Goal: Transaction & Acquisition: Purchase product/service

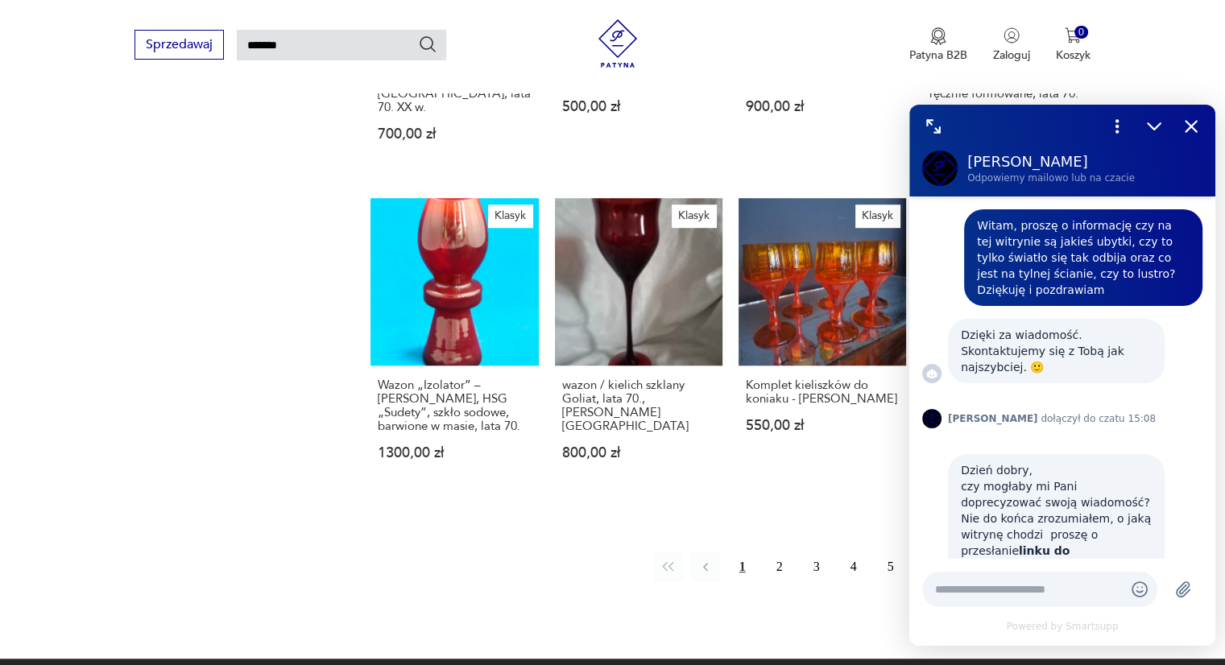
scroll to position [866, 0]
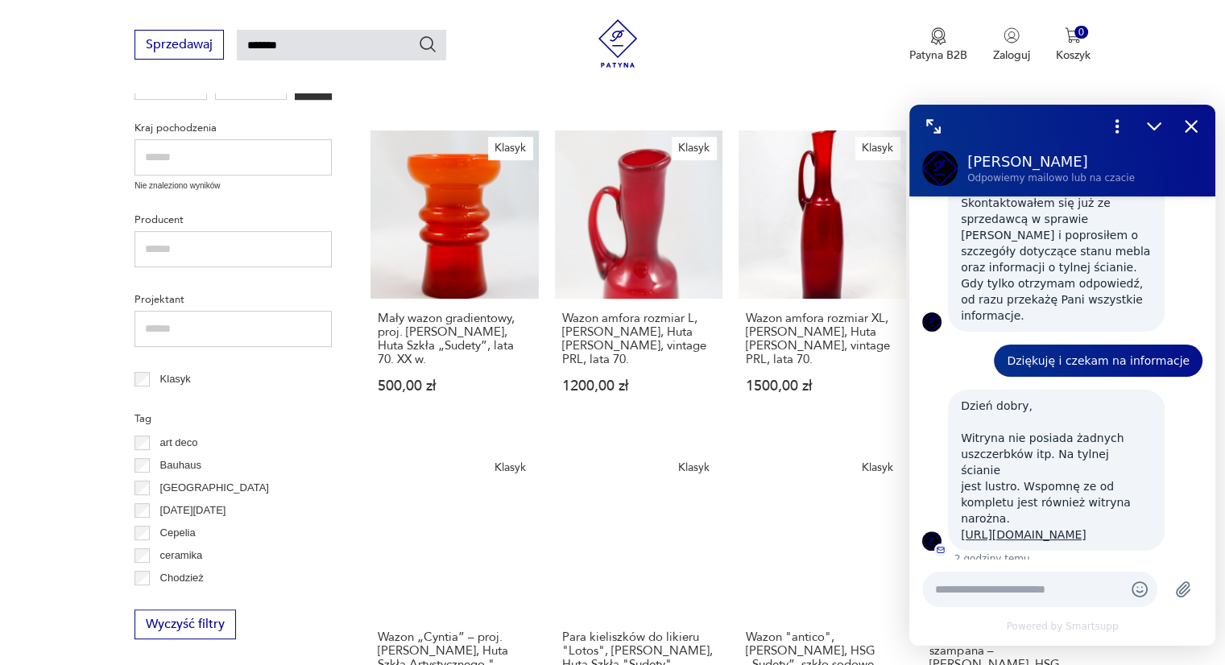
scroll to position [571, 0]
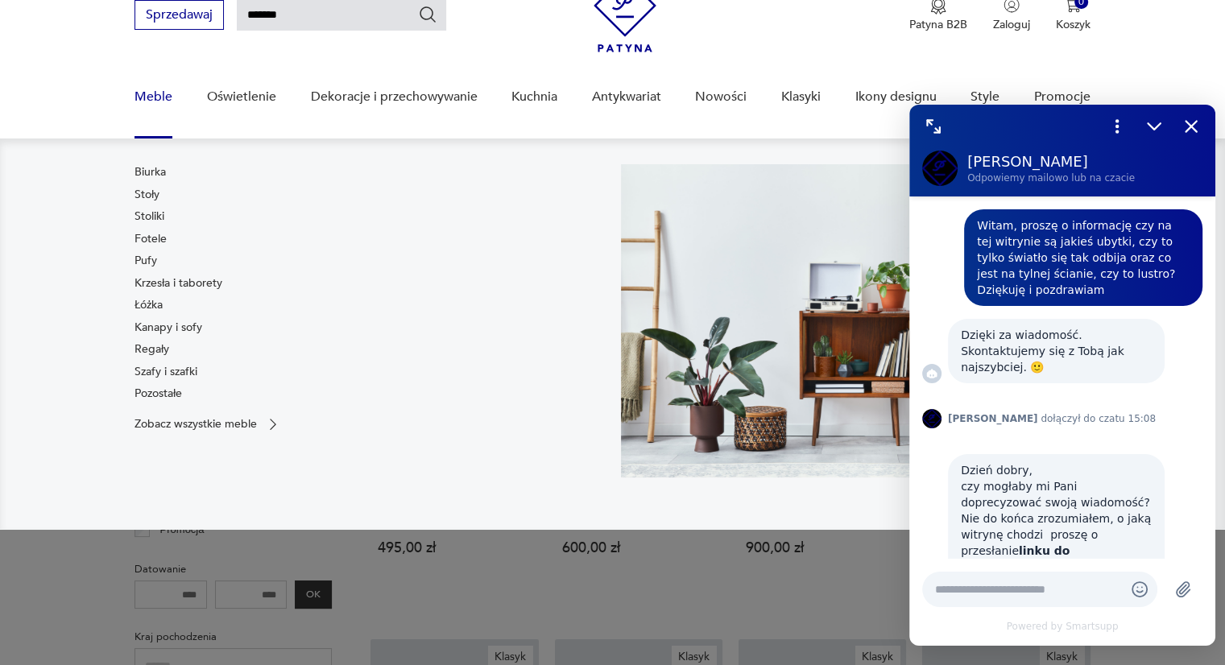
scroll to position [869, 0]
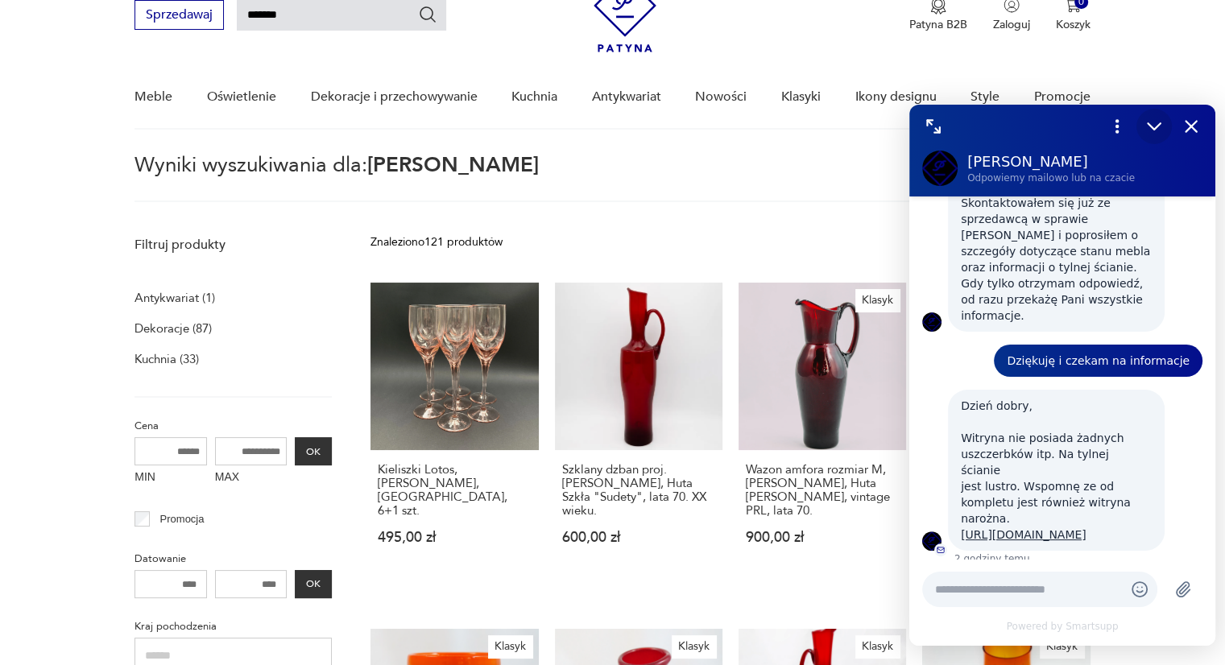
click at [1157, 122] on icon "Zmniejsz" at bounding box center [1154, 126] width 21 height 21
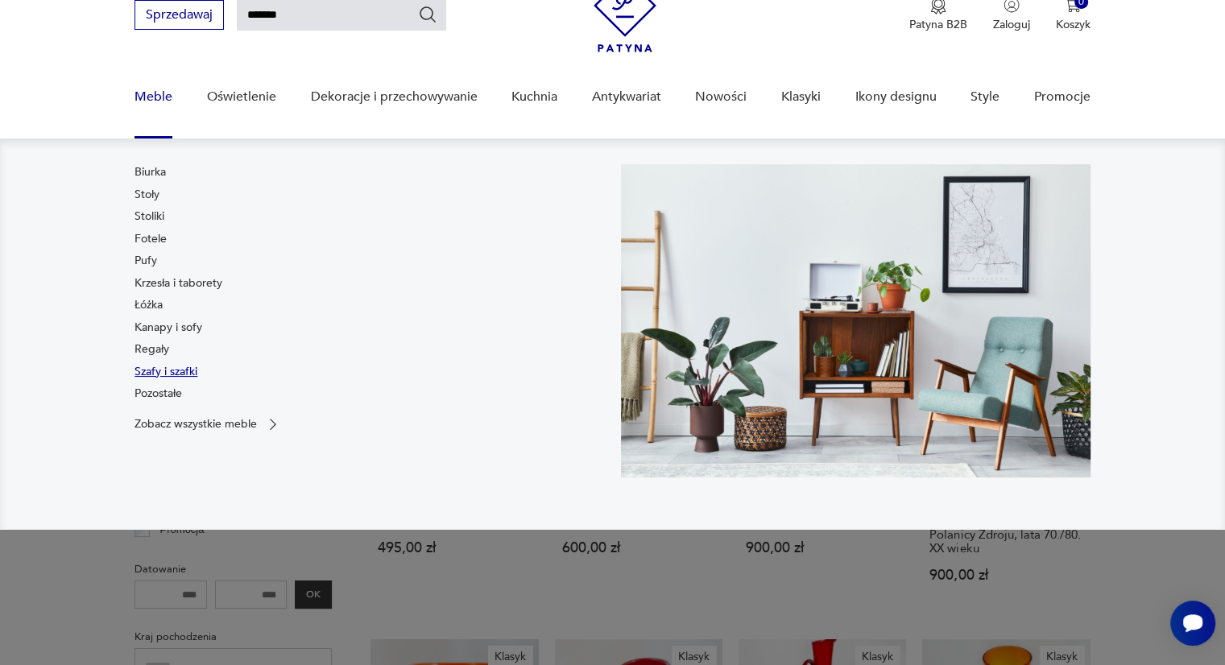
click at [155, 371] on link "Szafy i szafki" at bounding box center [166, 372] width 63 height 16
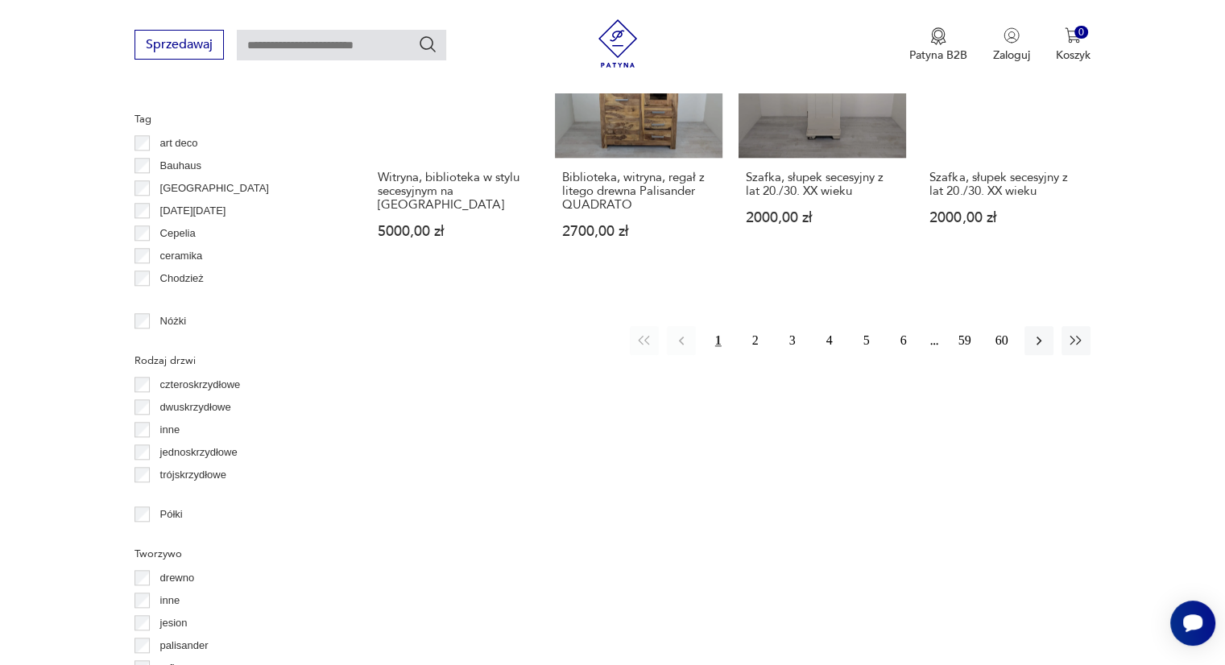
scroll to position [1694, 0]
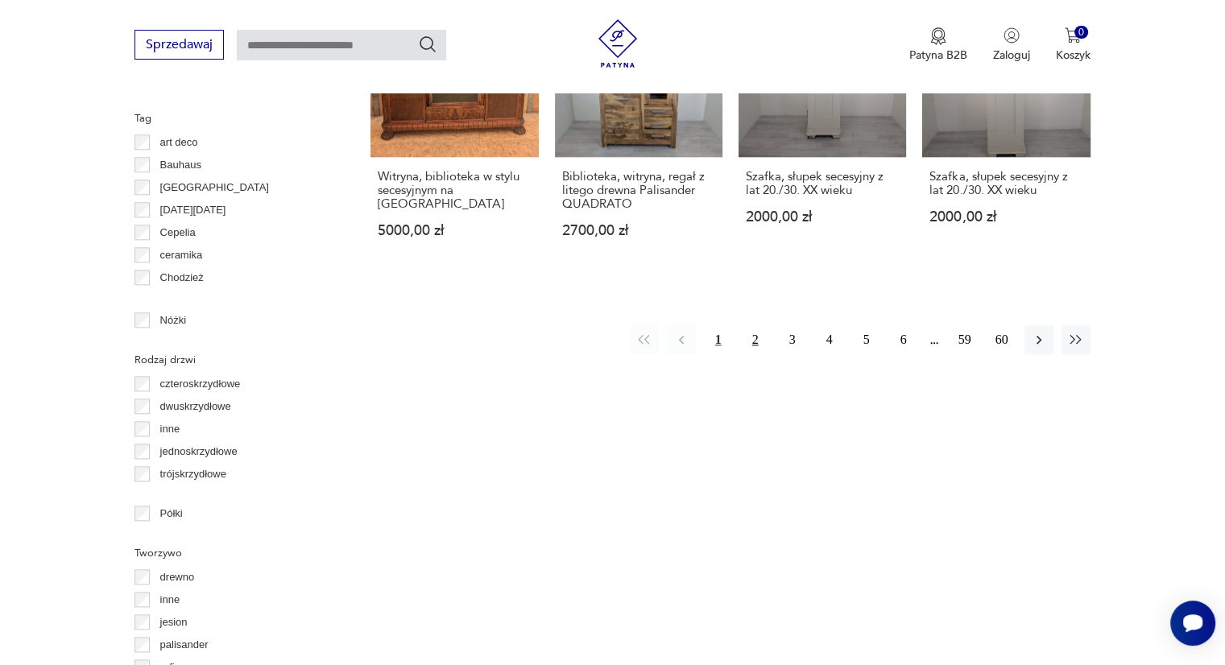
click at [757, 325] on button "2" at bounding box center [755, 339] width 29 height 29
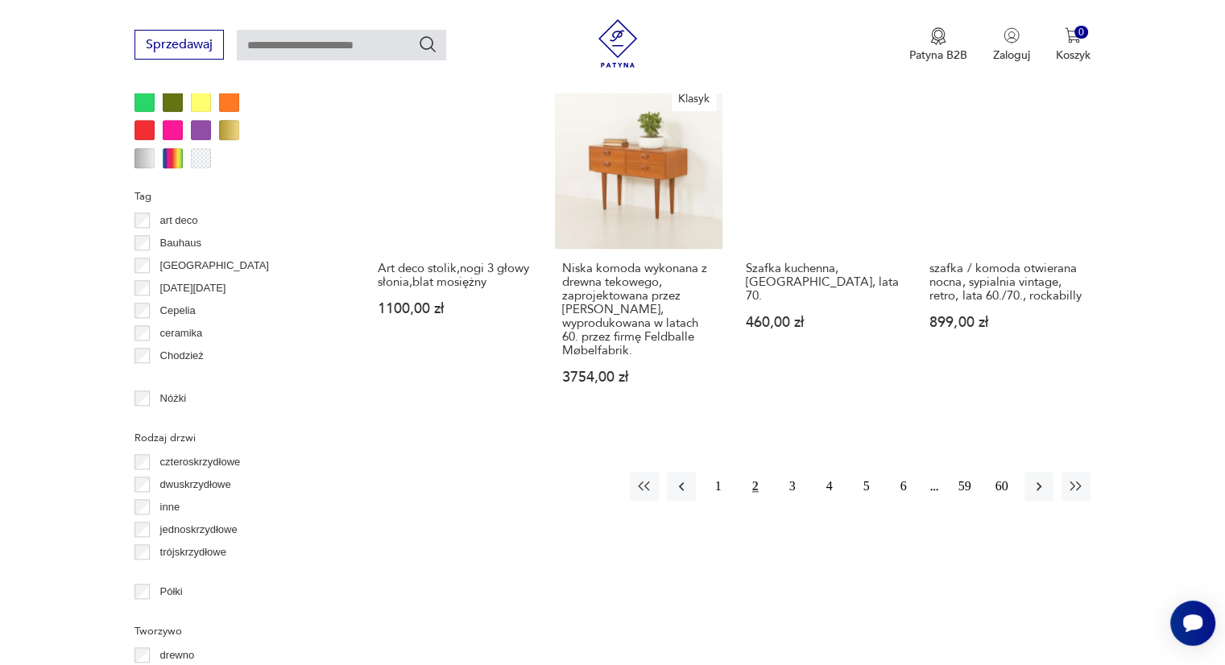
scroll to position [1650, 0]
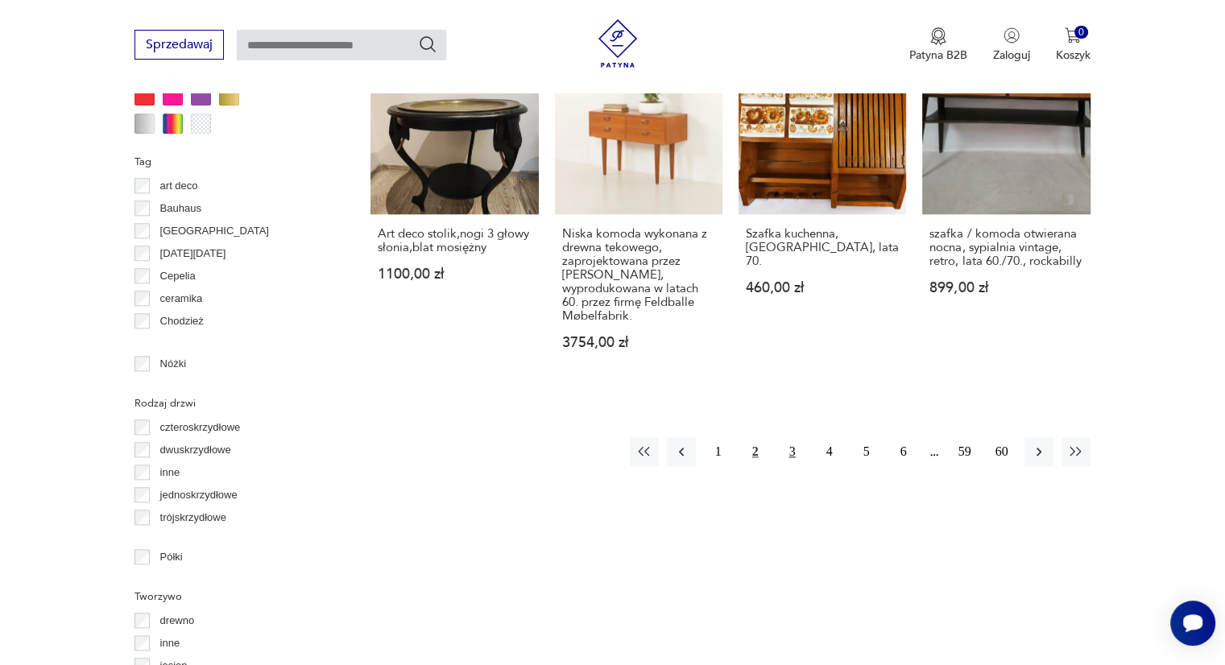
click at [797, 441] on button "3" at bounding box center [792, 451] width 29 height 29
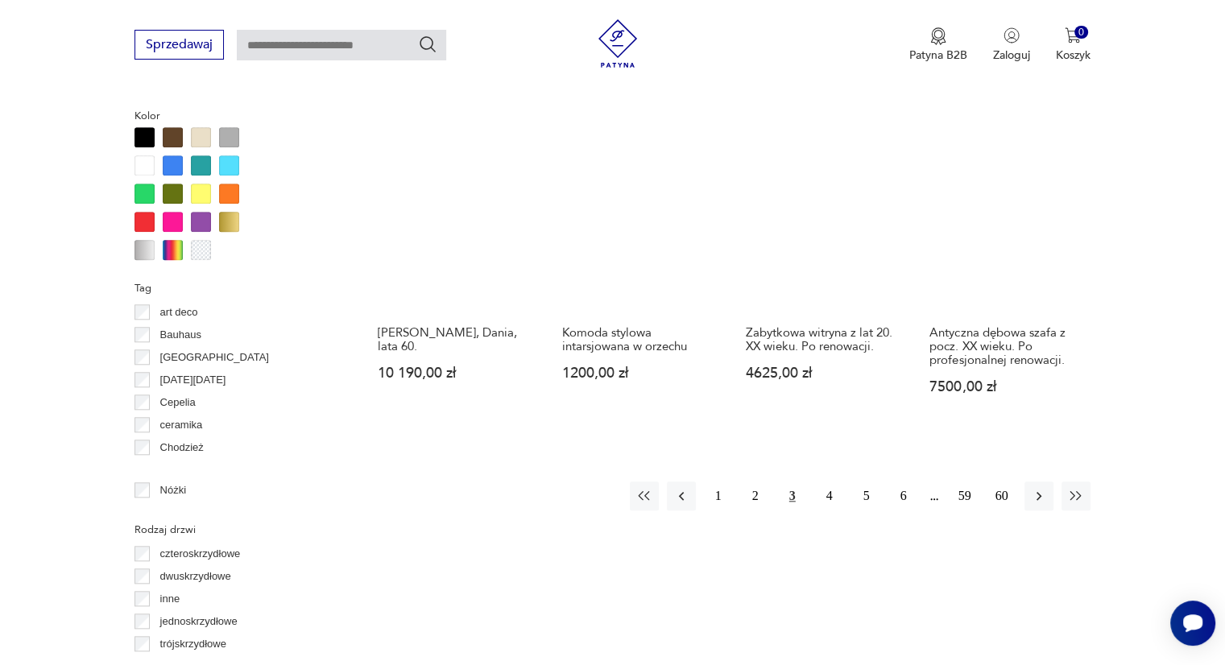
scroll to position [1527, 0]
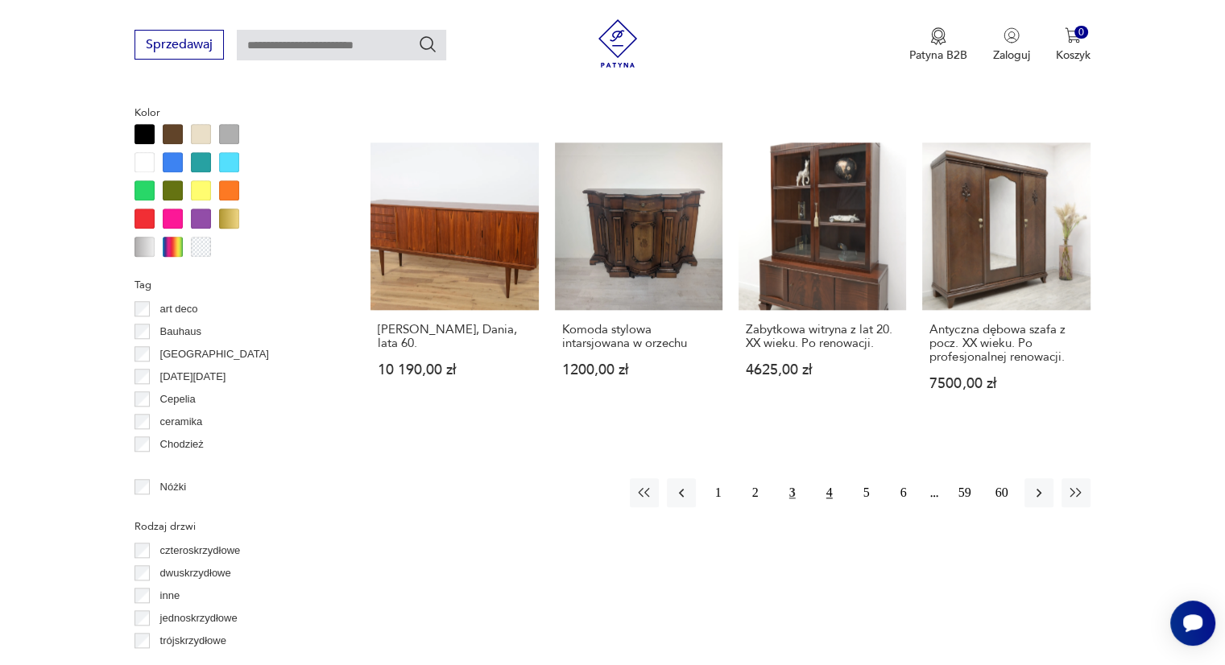
click at [833, 497] on button "4" at bounding box center [829, 493] width 29 height 29
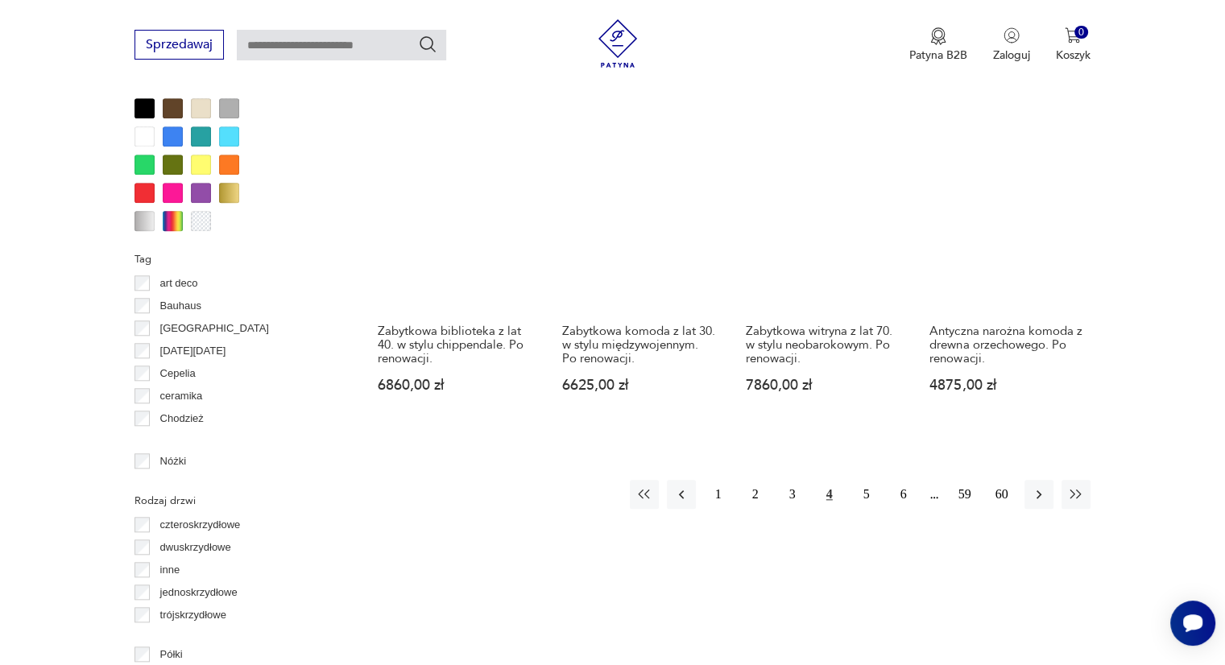
scroll to position [1557, 0]
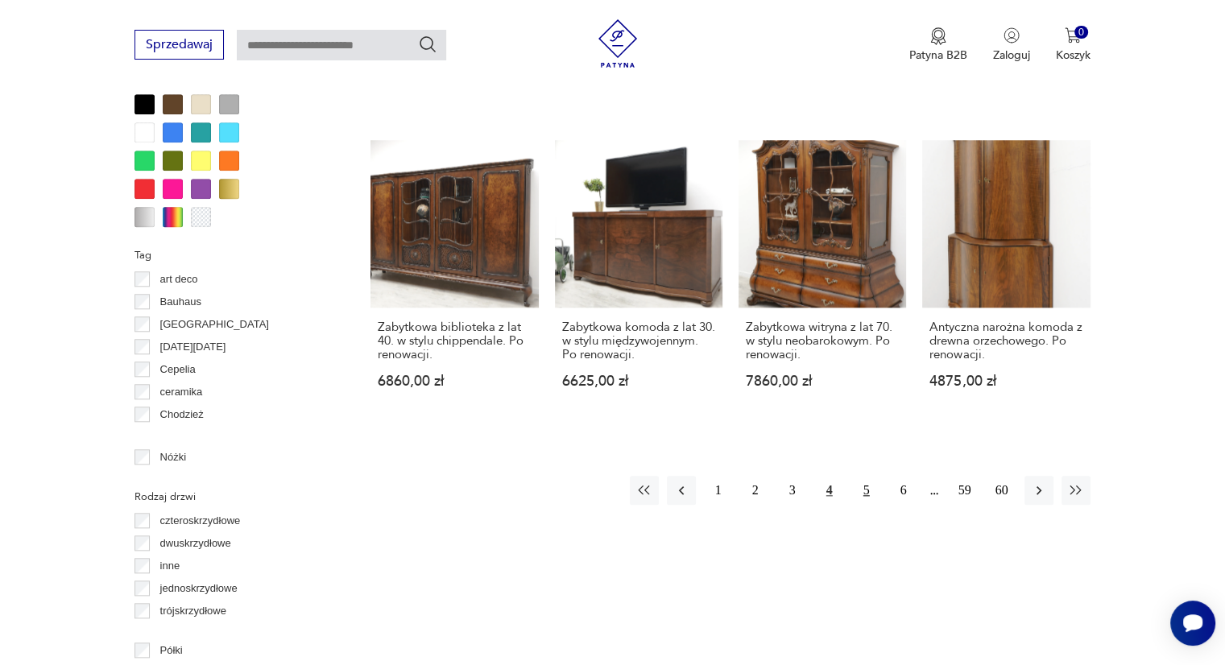
click at [861, 476] on button "5" at bounding box center [866, 490] width 29 height 29
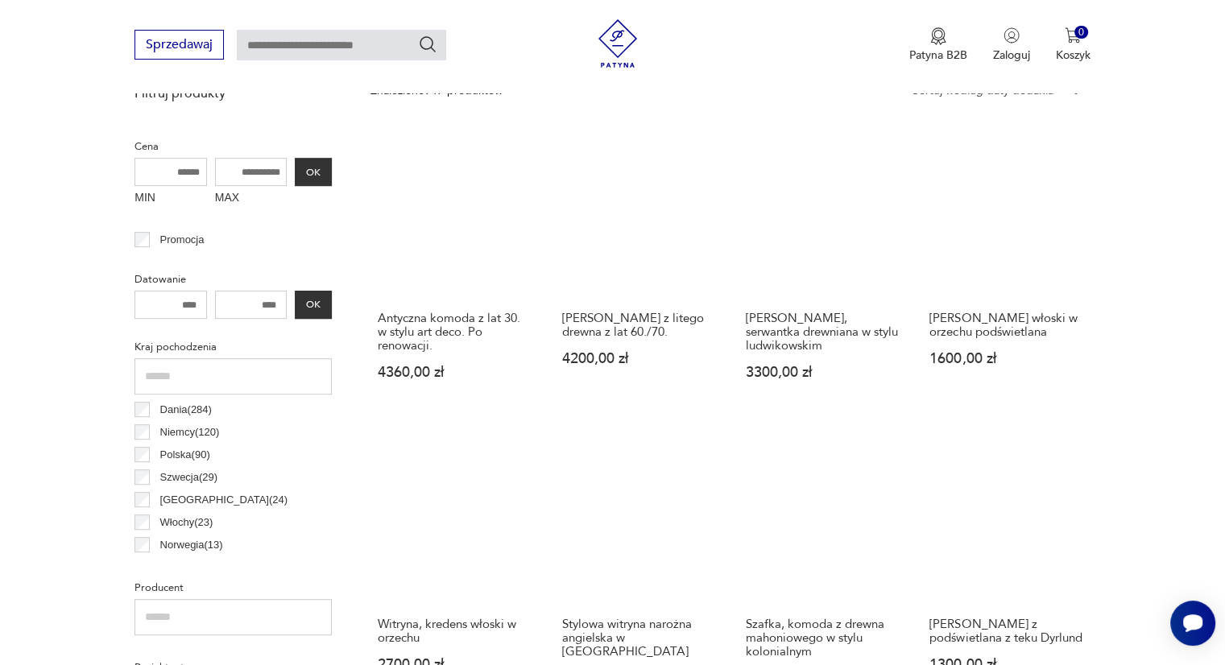
scroll to position [595, 0]
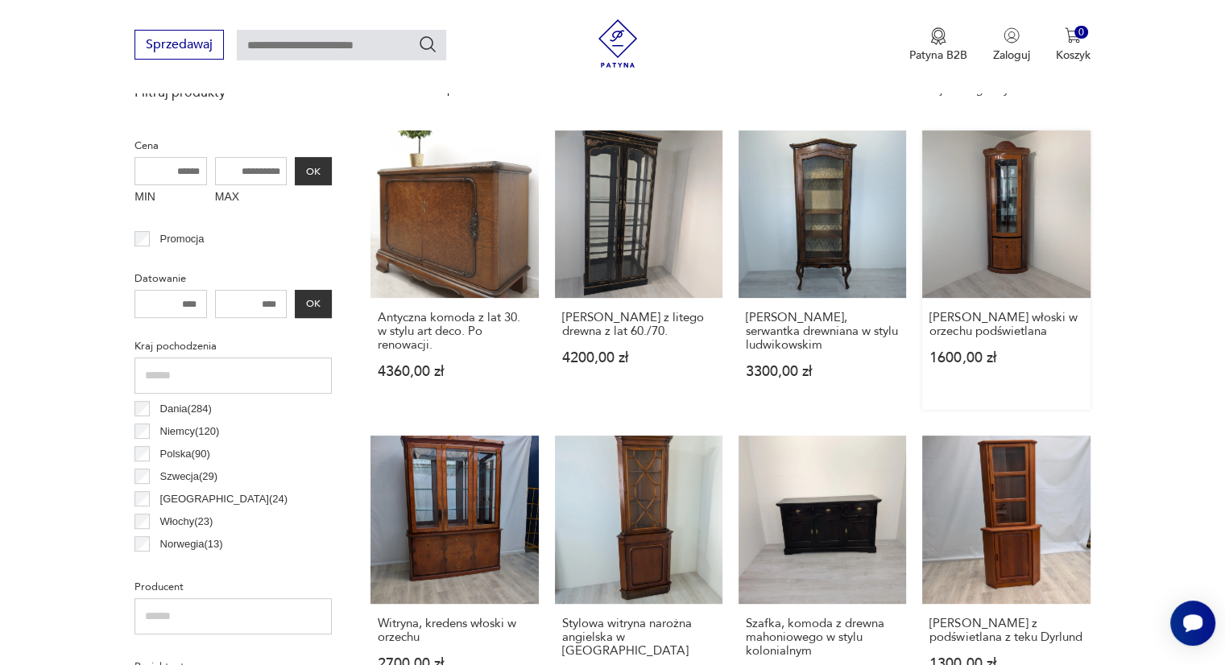
click at [1013, 253] on link "Witryna narożna włoski w orzechu podświetlana 1600,00 zł" at bounding box center [1007, 271] width 168 height 280
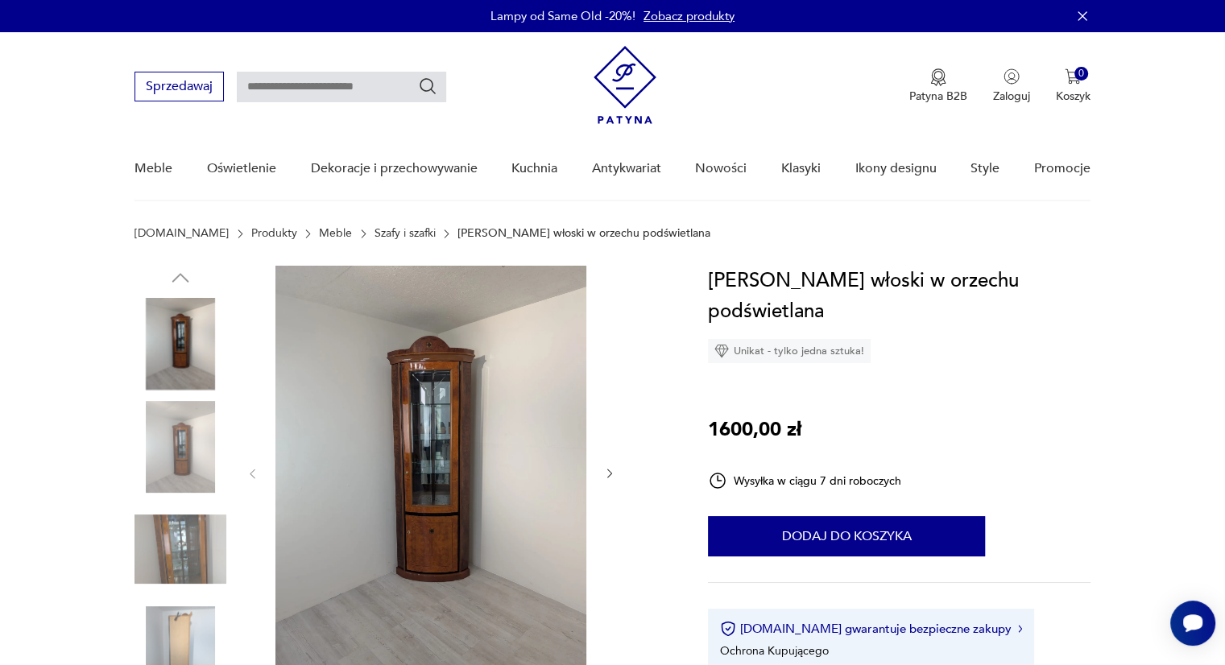
click at [401, 521] on img at bounding box center [431, 472] width 311 height 413
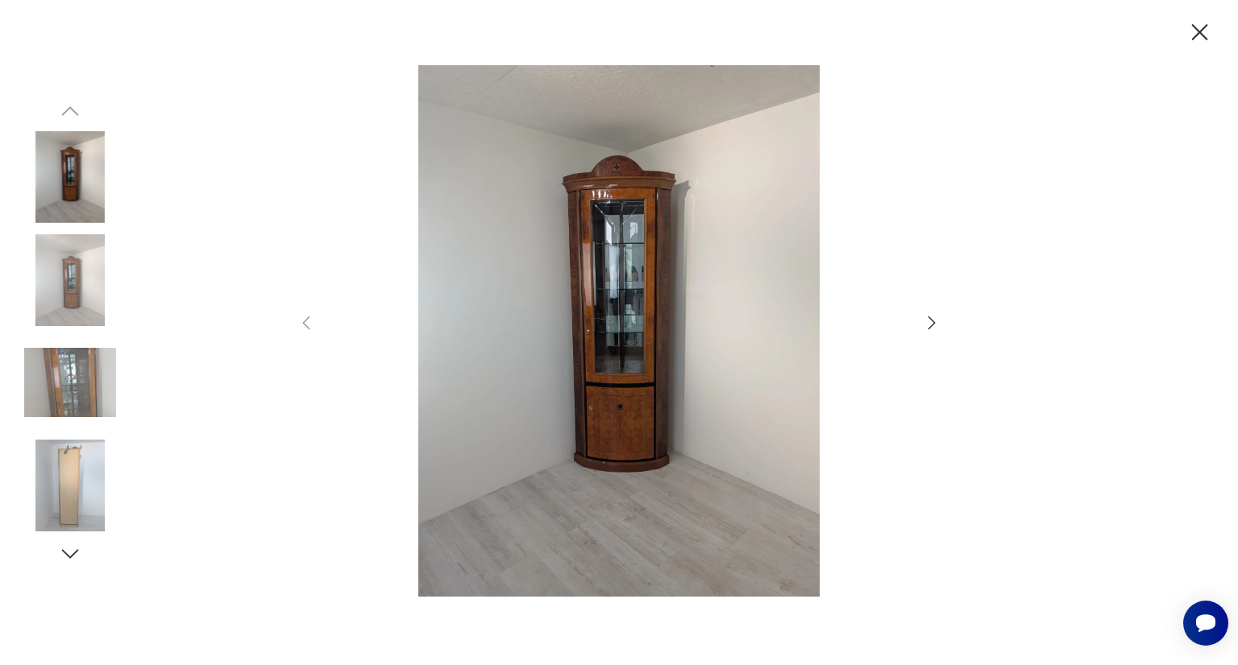
click at [562, 320] on img at bounding box center [619, 331] width 574 height 533
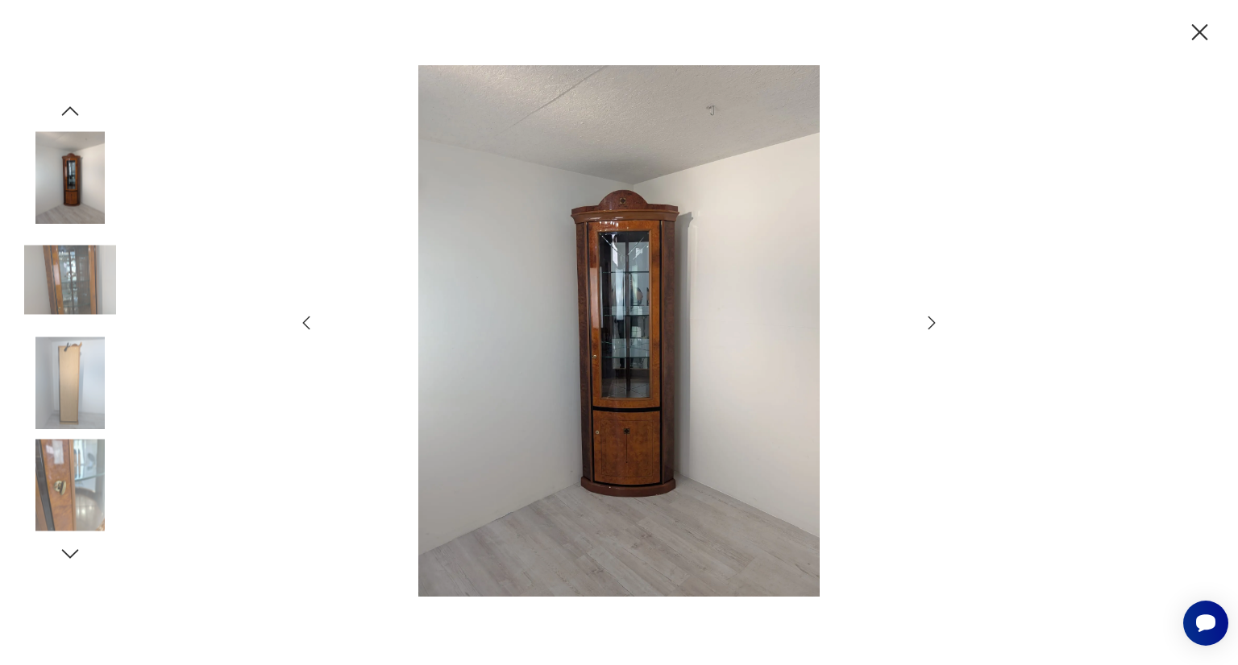
click at [562, 320] on img at bounding box center [619, 331] width 574 height 533
click at [926, 318] on icon "button" at bounding box center [931, 322] width 19 height 19
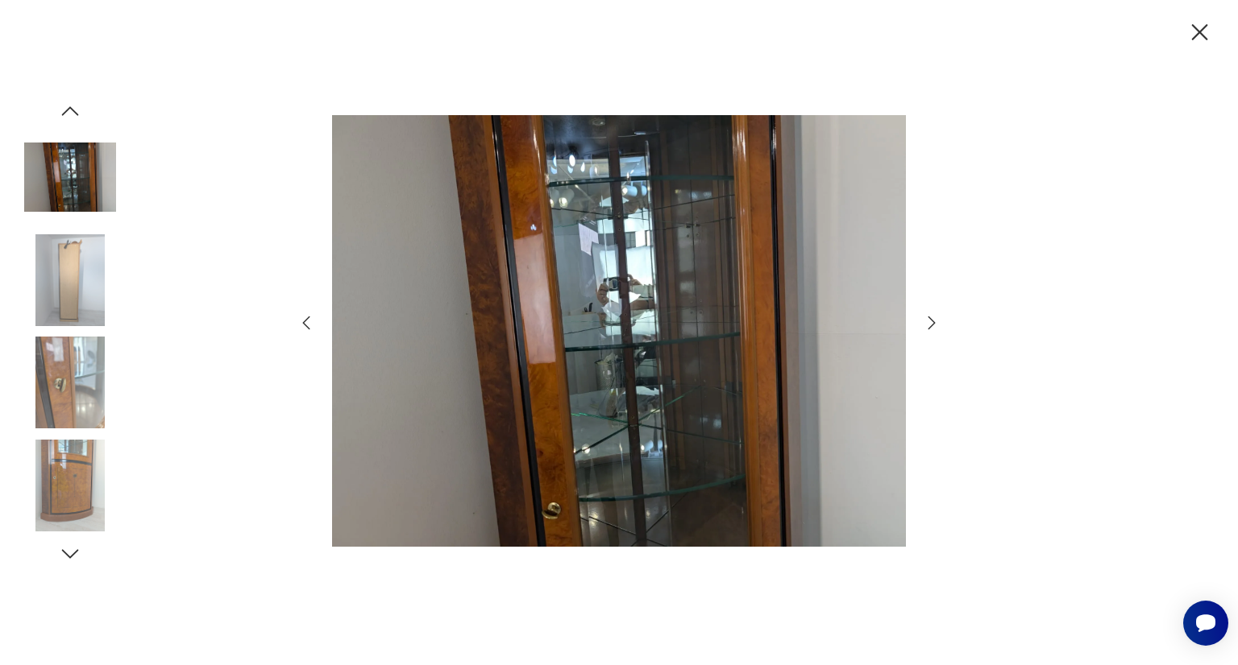
click at [926, 318] on icon "button" at bounding box center [931, 322] width 19 height 19
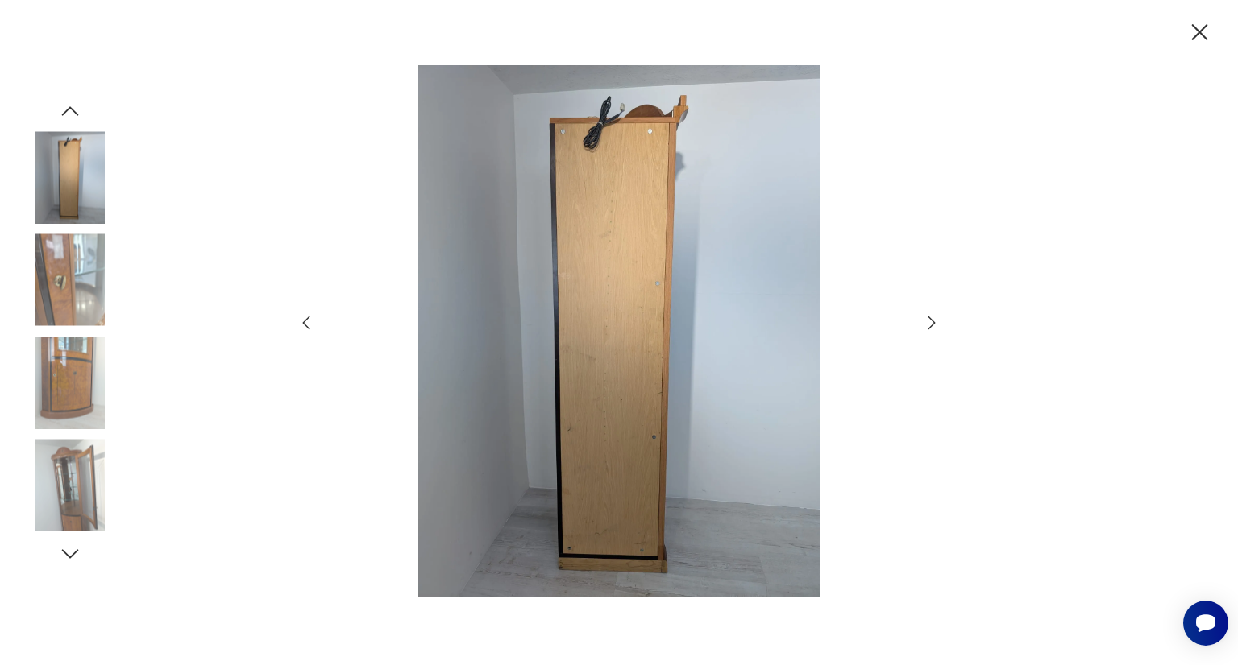
click at [926, 318] on icon "button" at bounding box center [931, 322] width 19 height 19
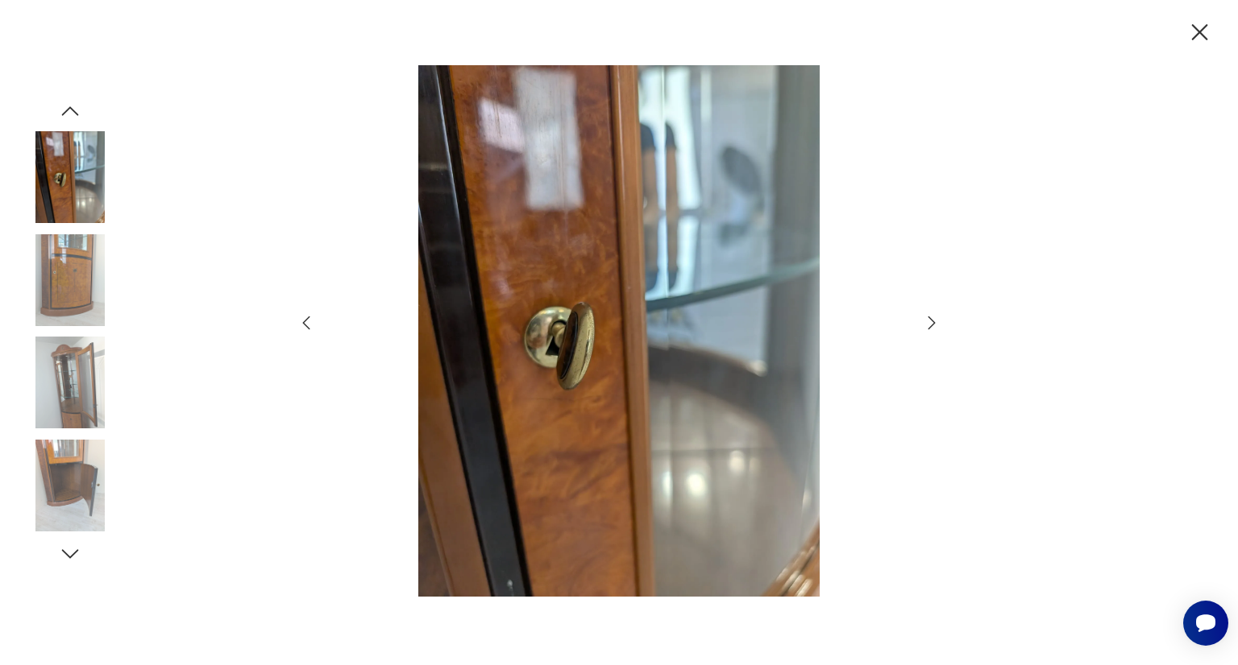
click at [926, 318] on icon "button" at bounding box center [931, 322] width 19 height 19
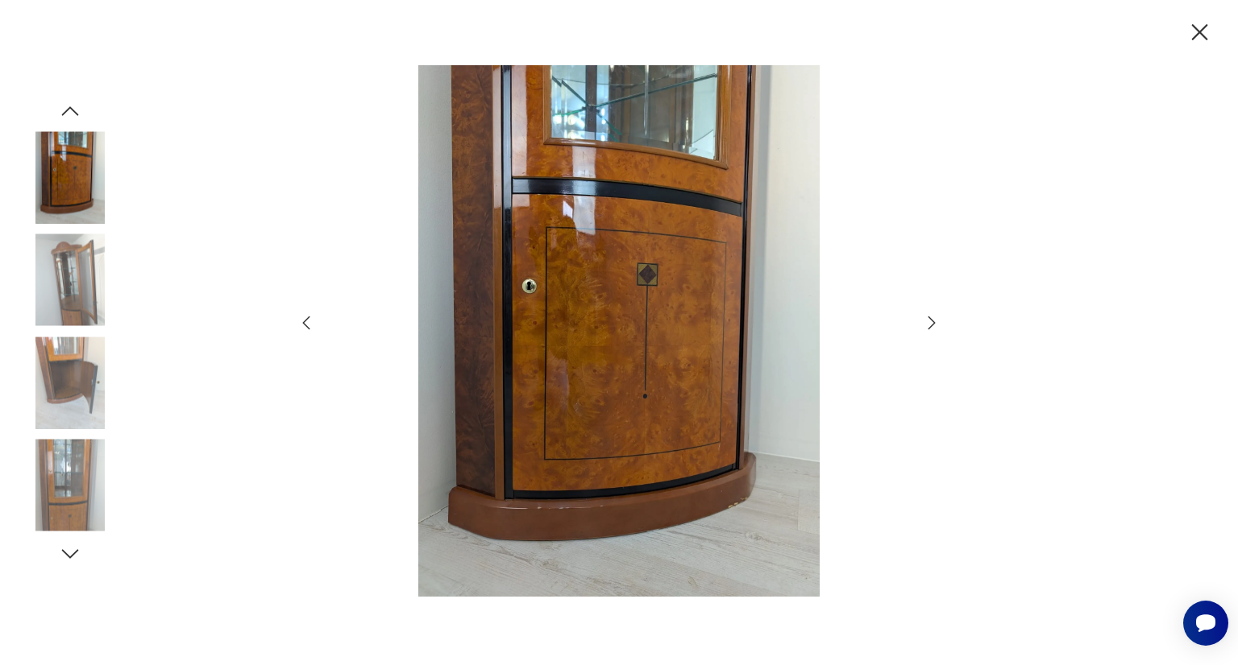
click at [1209, 39] on icon "button" at bounding box center [1199, 33] width 28 height 28
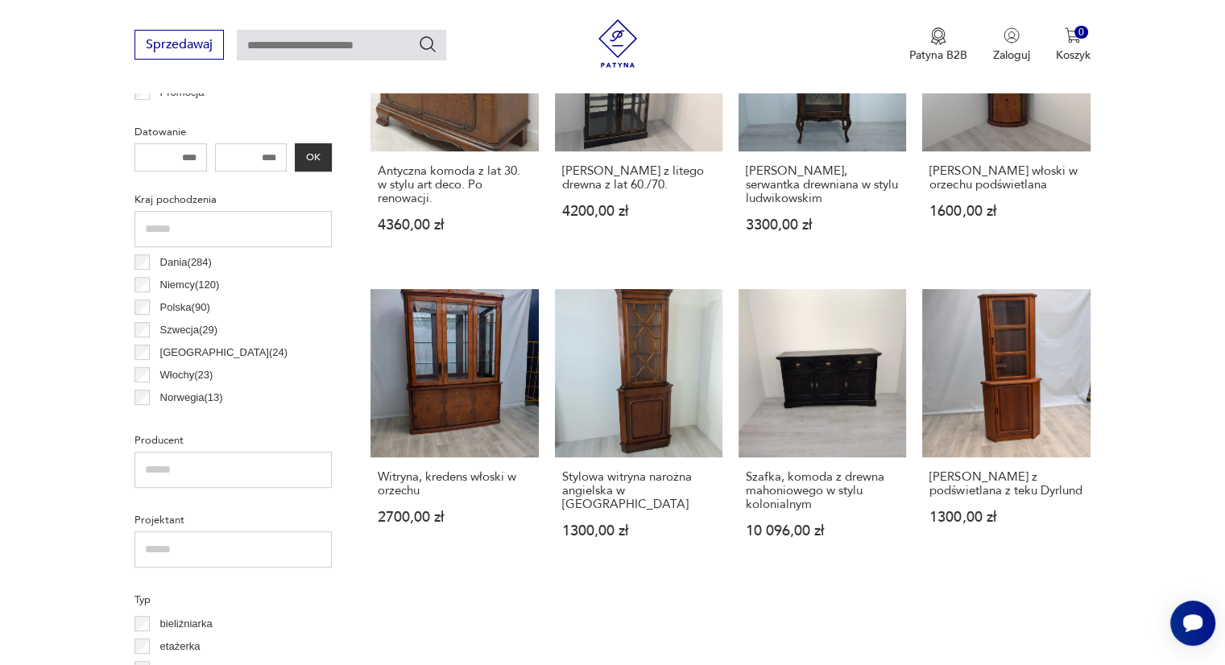
scroll to position [742, 0]
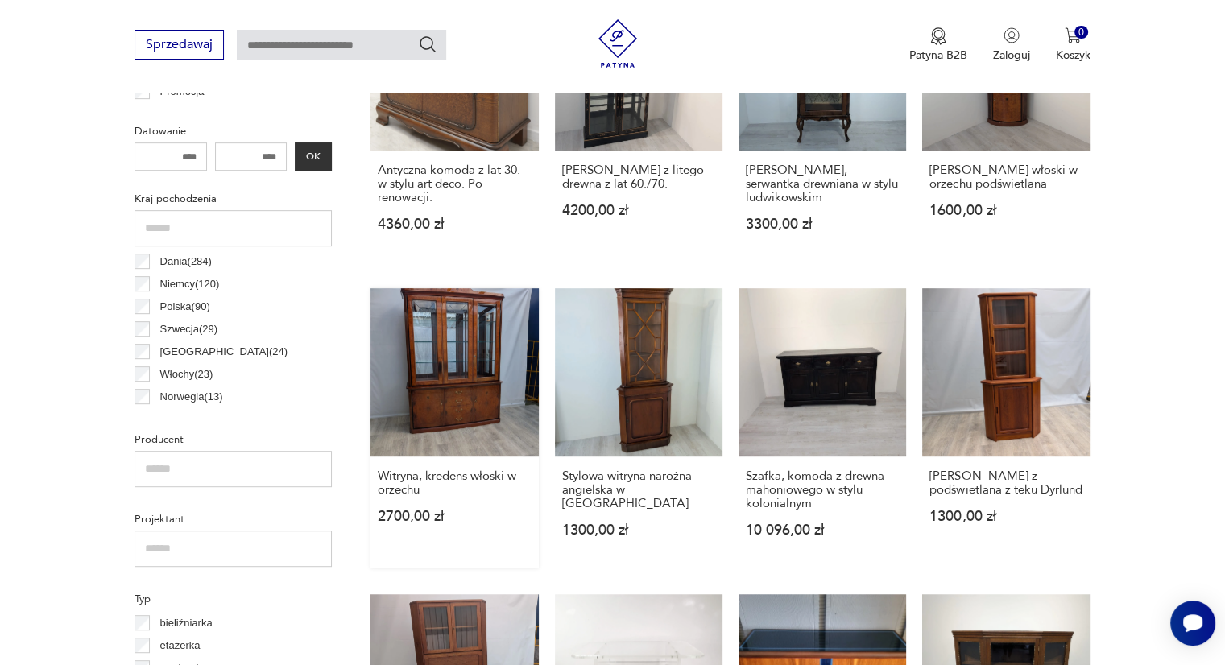
click at [399, 378] on link "Witryna, kredens włoski w orzechu 2700,00 zł" at bounding box center [455, 428] width 168 height 280
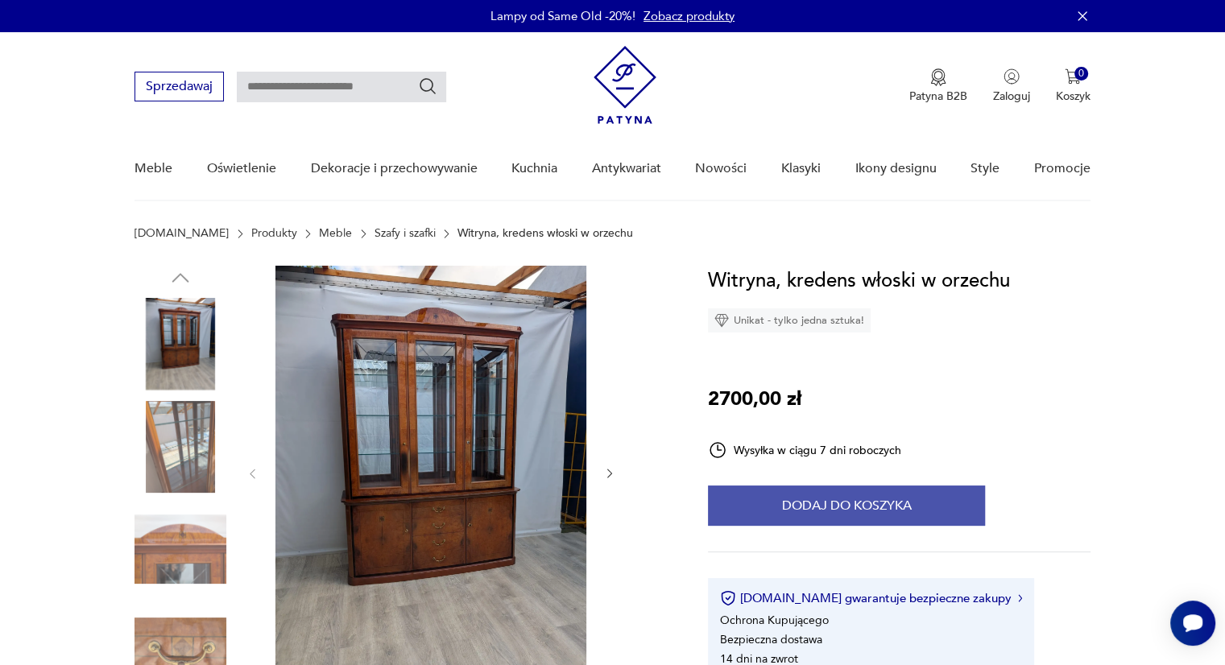
click at [760, 505] on button "Dodaj do koszyka" at bounding box center [846, 506] width 277 height 40
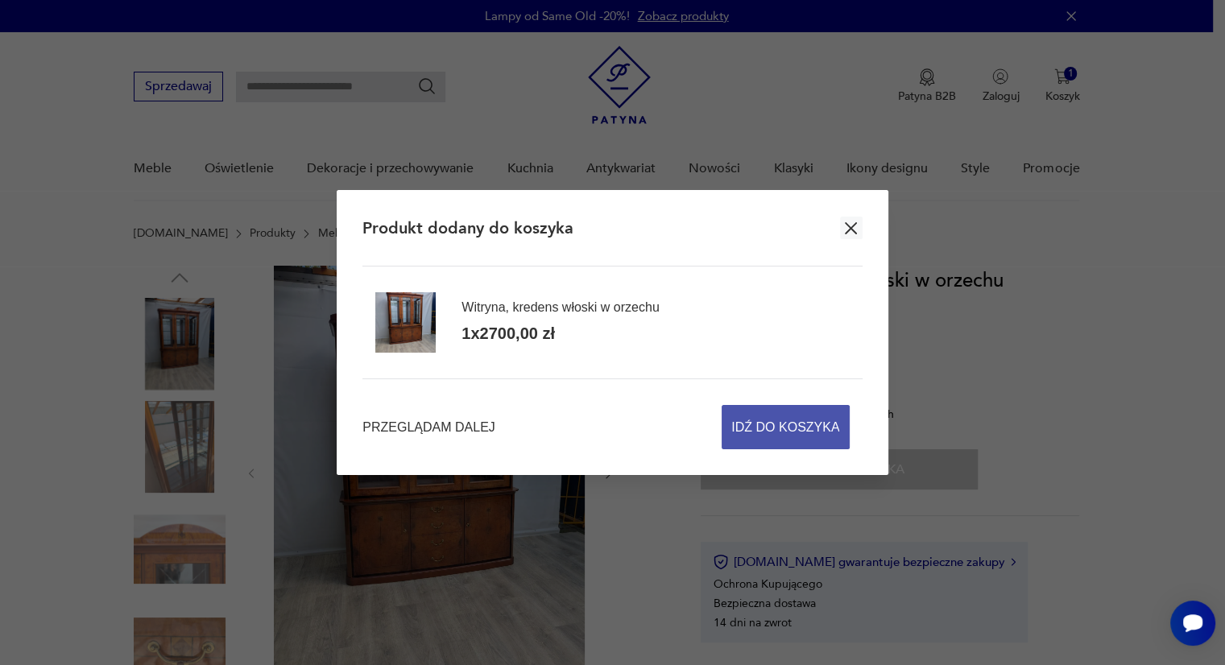
click at [763, 430] on span "Idź do koszyka" at bounding box center [786, 427] width 108 height 43
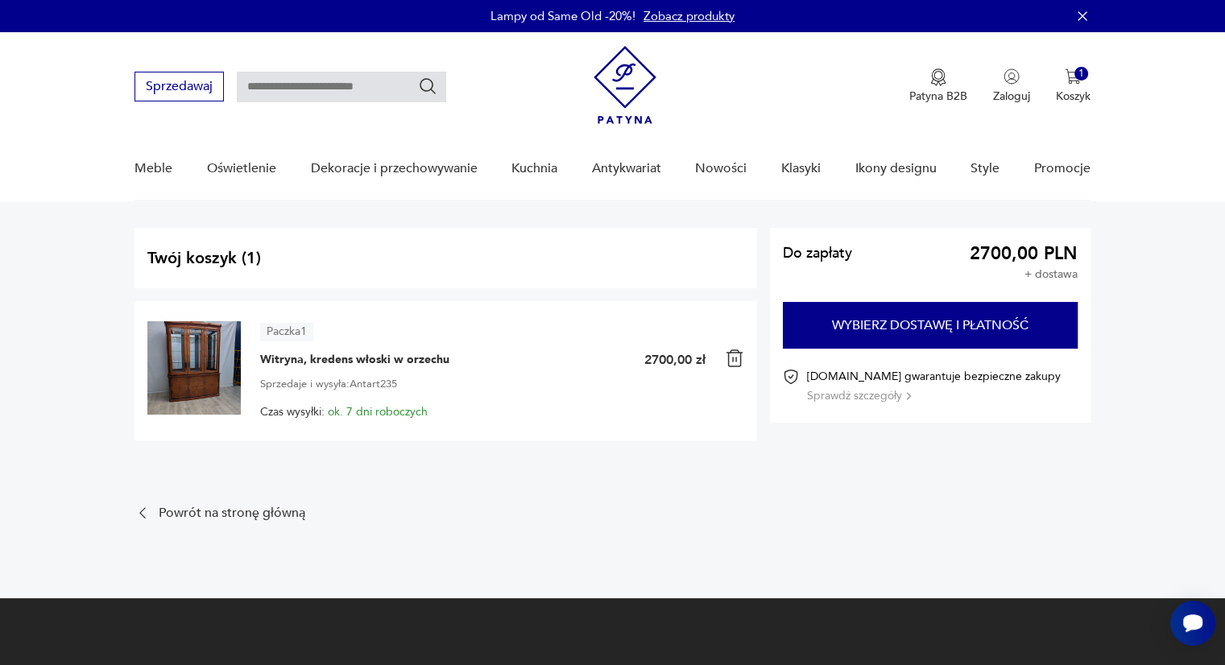
click at [189, 347] on img at bounding box center [193, 367] width 93 height 93
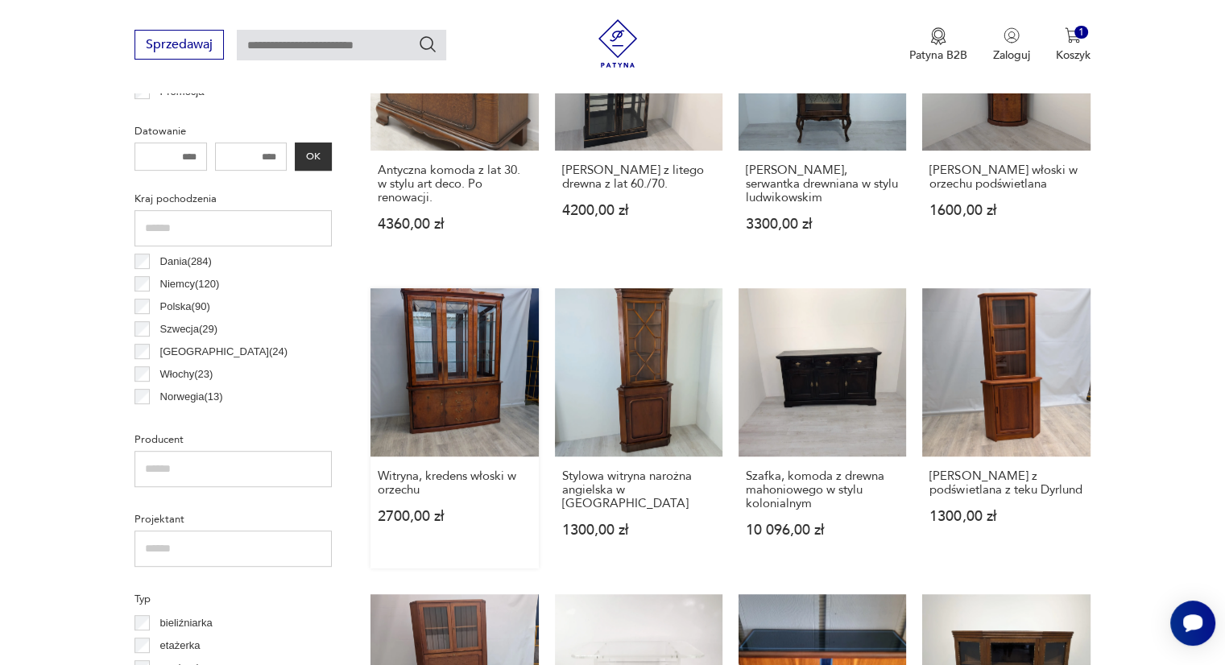
click at [429, 361] on link "Witryna, kredens włoski w orzechu 2700,00 zł" at bounding box center [455, 428] width 168 height 280
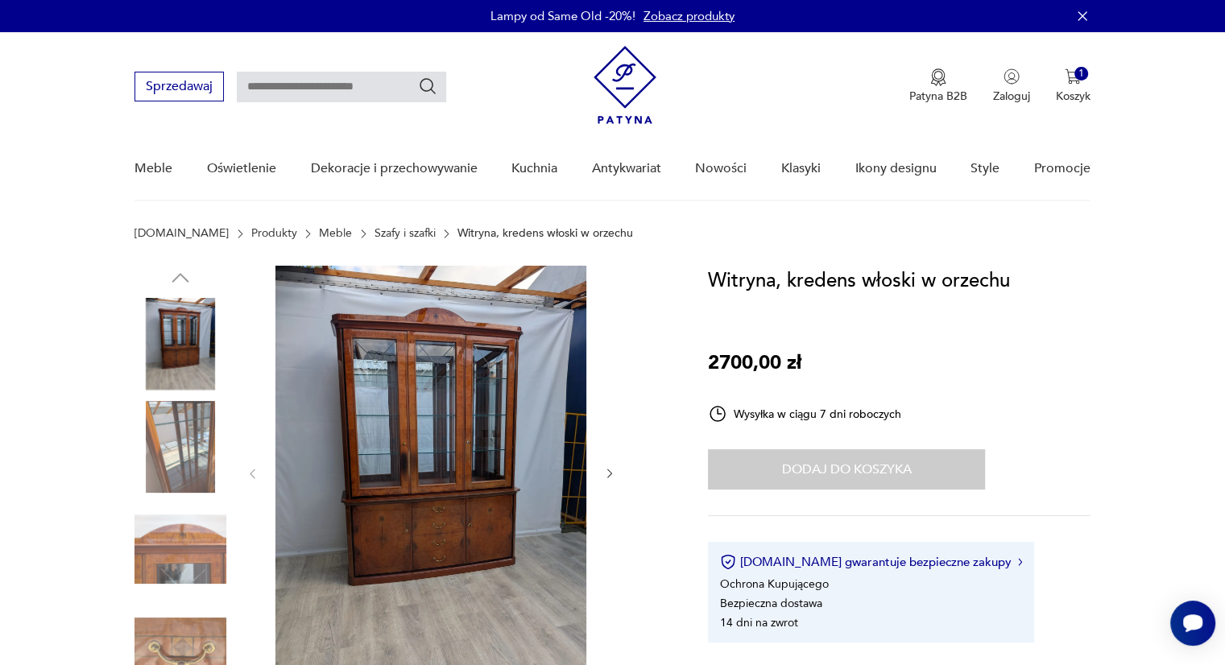
click at [429, 361] on img at bounding box center [431, 472] width 311 height 413
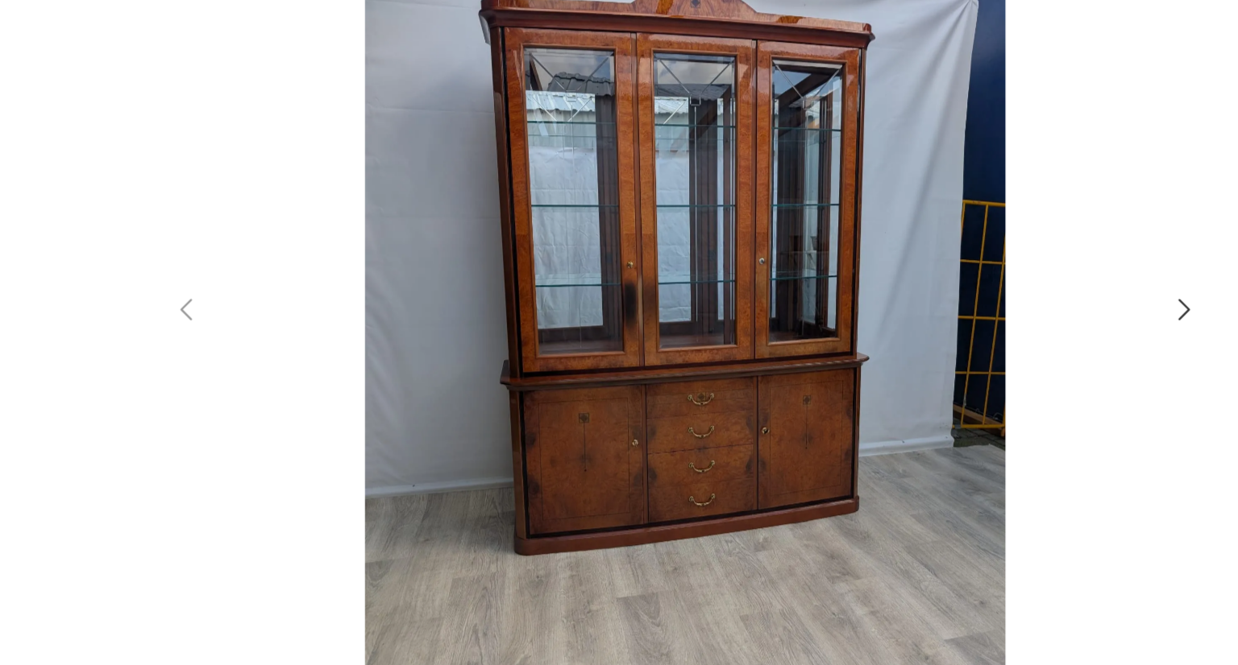
click at [479, 338] on img at bounding box center [619, 331] width 574 height 533
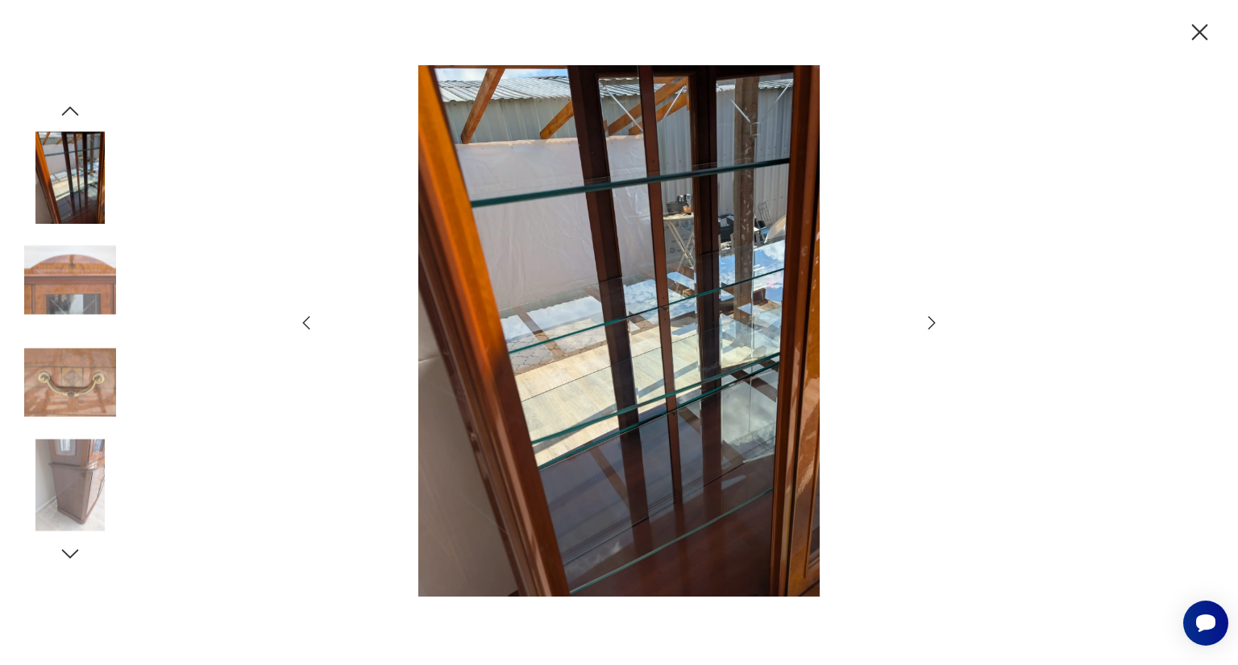
click at [60, 201] on img at bounding box center [70, 177] width 92 height 92
click at [68, 291] on img at bounding box center [70, 280] width 92 height 92
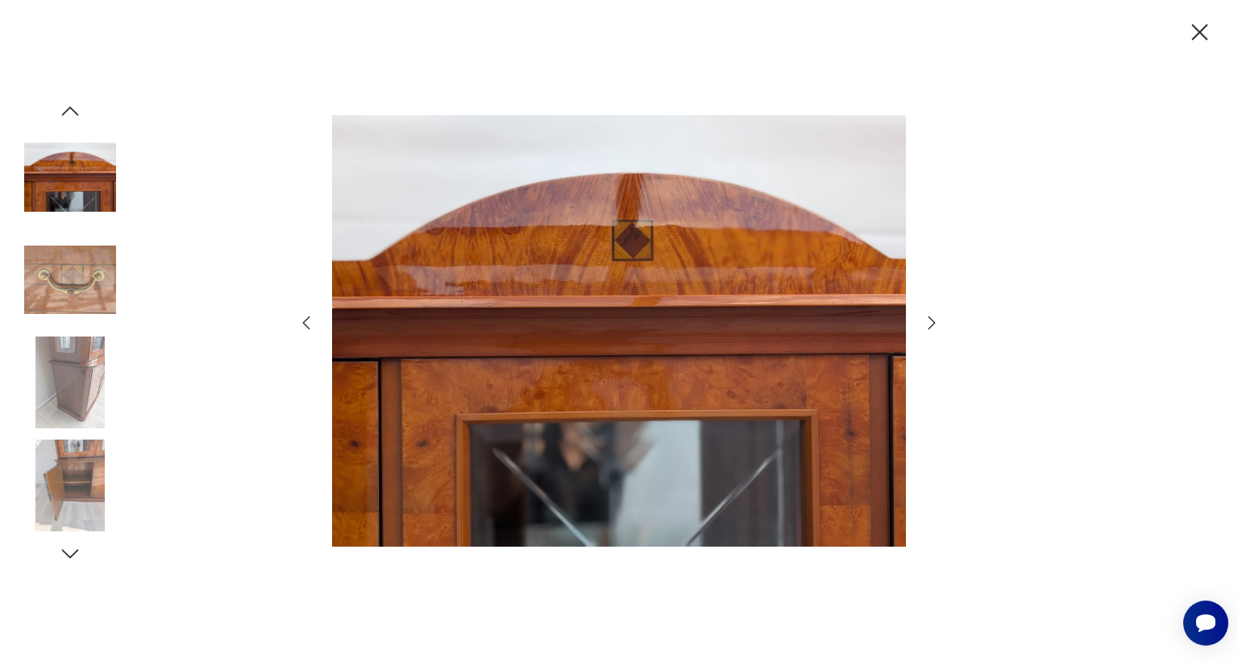
click at [96, 355] on img at bounding box center [70, 383] width 92 height 92
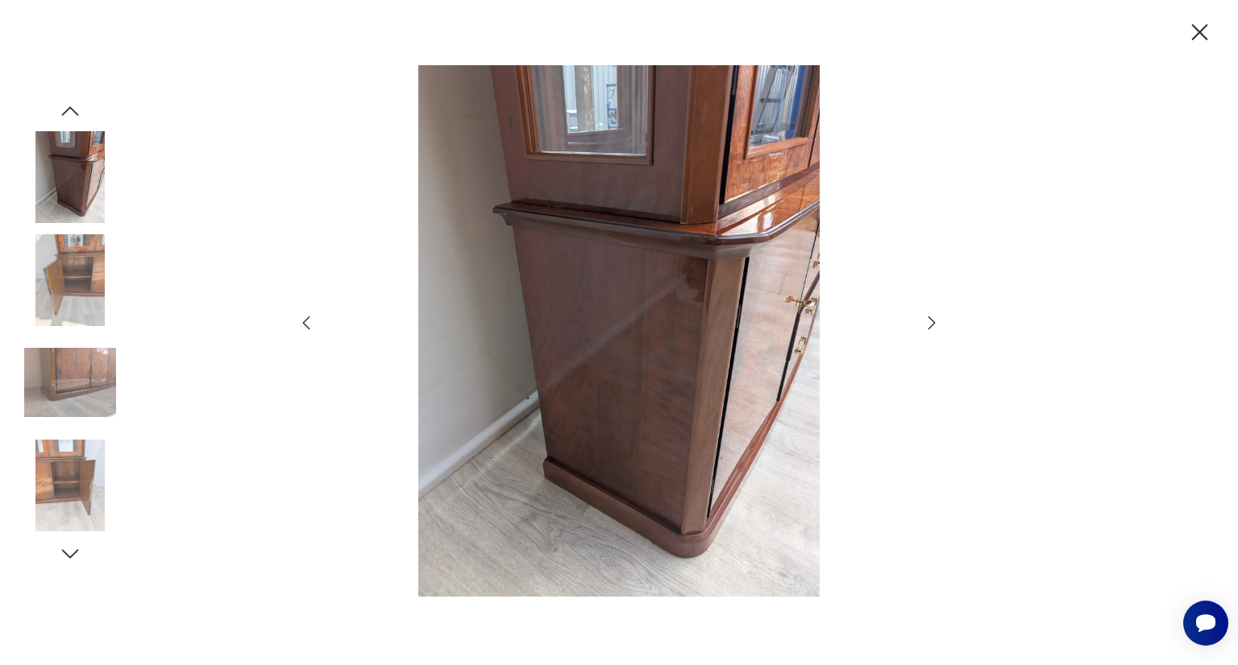
click at [83, 481] on img at bounding box center [70, 486] width 92 height 92
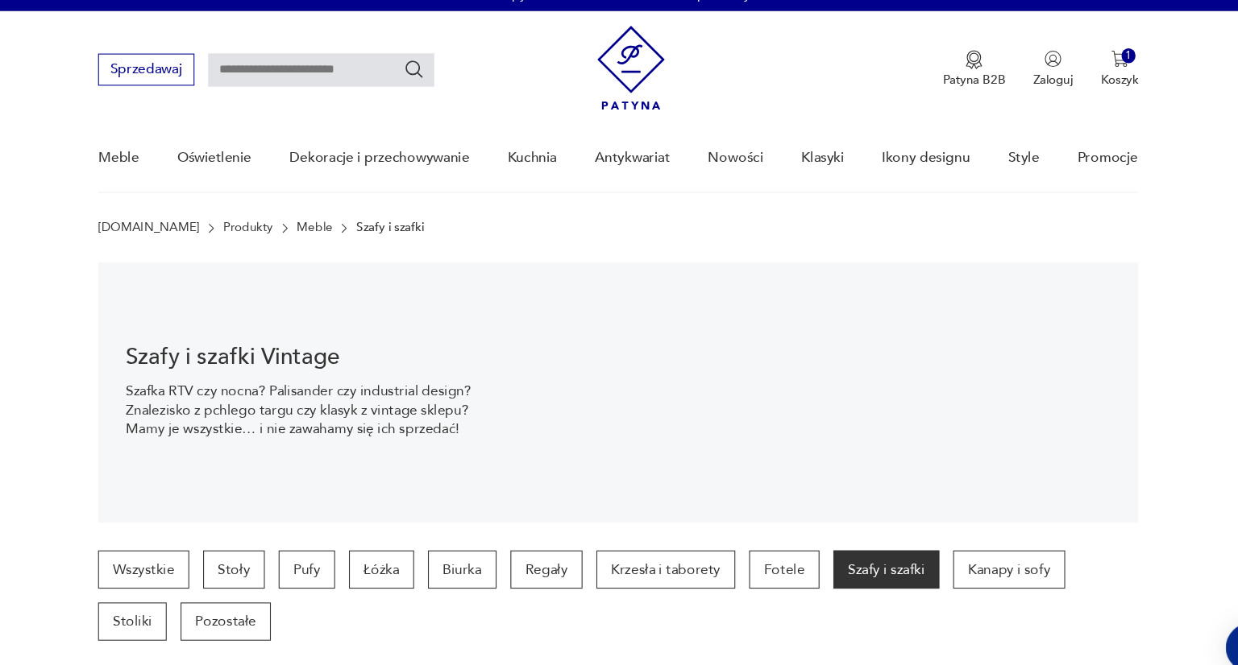
scroll to position [726, 0]
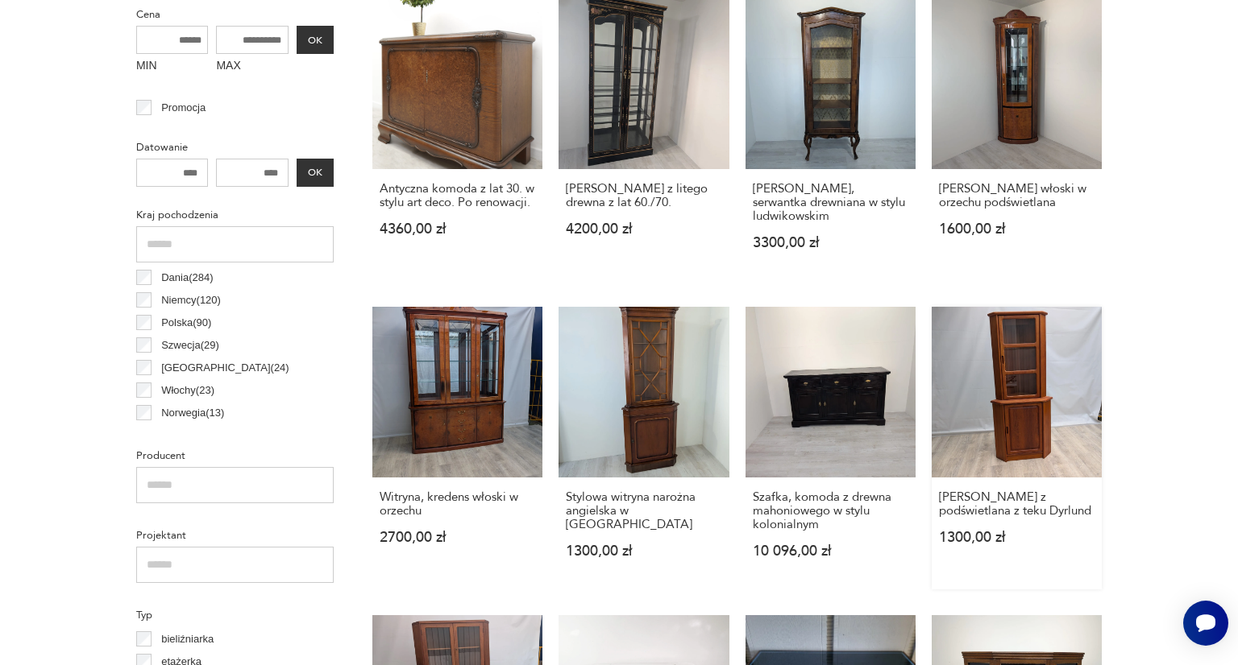
click at [1031, 400] on link "Witryna Narożna z podświetlana z teku Dyrlund 1300,00 zł" at bounding box center [1016, 448] width 170 height 282
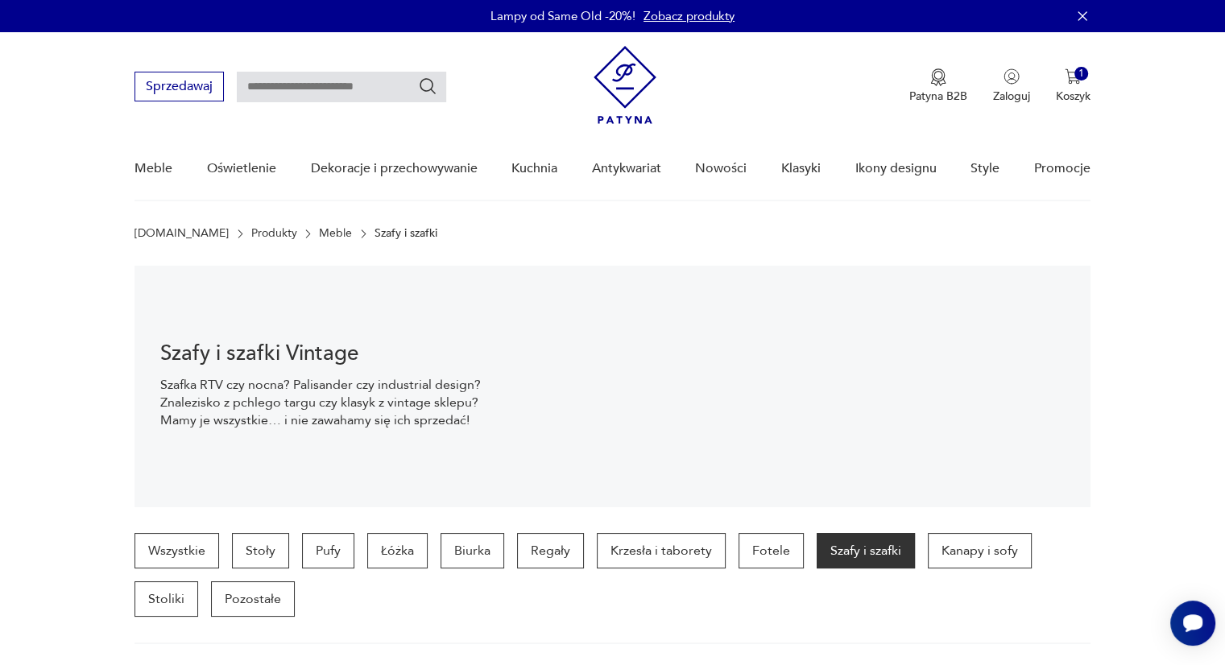
scroll to position [725, 0]
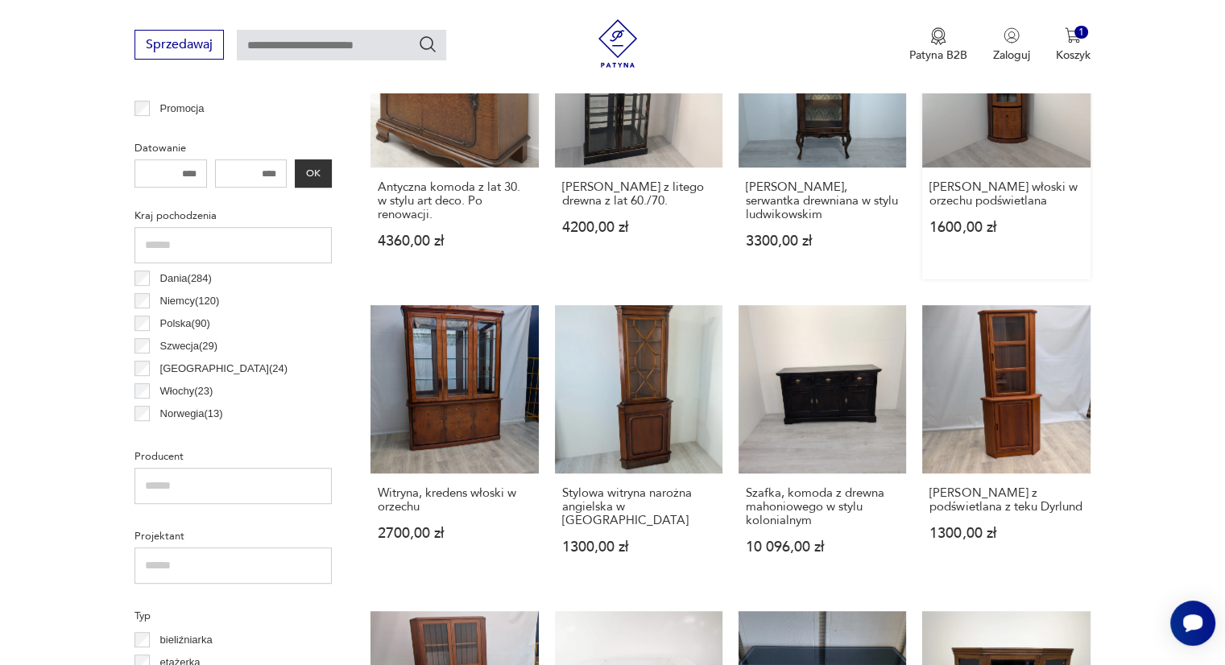
click at [988, 122] on link "Witryna narożna włoski w orzechu podświetlana 1600,00 zł" at bounding box center [1007, 140] width 168 height 280
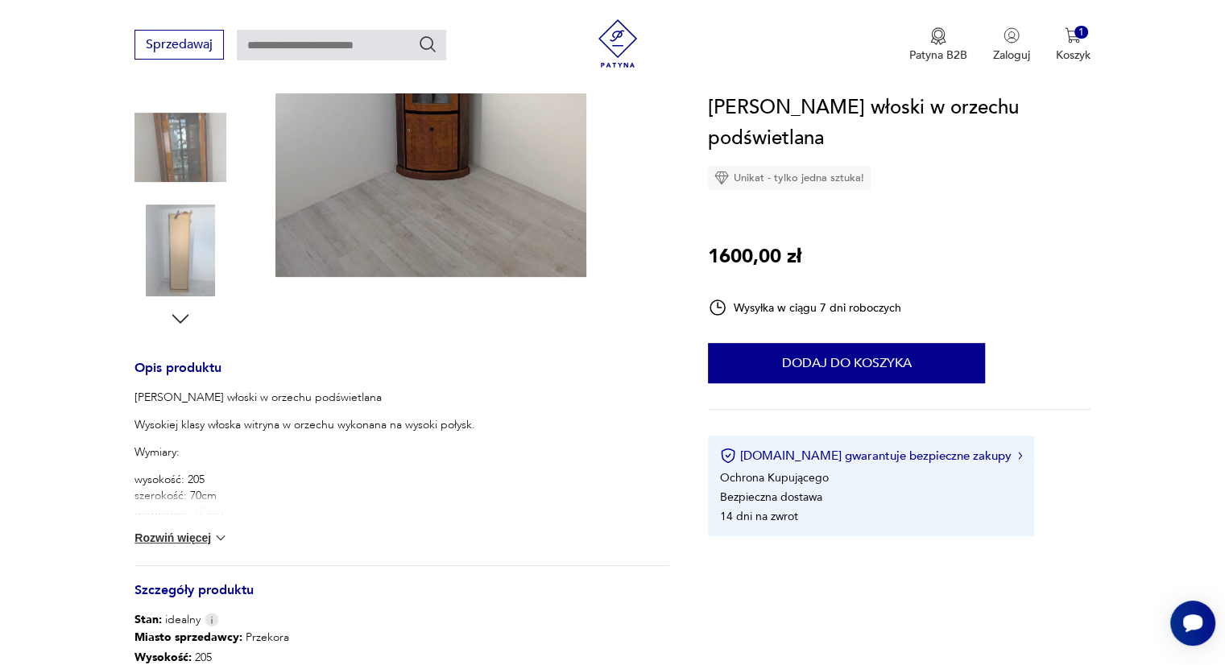
scroll to position [401, 0]
click at [214, 500] on p "wysokość: 205 szerokość: 70cm głębokość: 47 cm" at bounding box center [402, 497] width 535 height 48
drag, startPoint x: 147, startPoint y: 487, endPoint x: 150, endPoint y: 541, distance: 53.3
click at [150, 541] on div "Witryna narożna włoski w orzechu podświetlana Wysokiej klasy włoska witryna w o…" at bounding box center [402, 479] width 535 height 176
click at [150, 541] on button "Rozwiń więcej" at bounding box center [181, 539] width 93 height 16
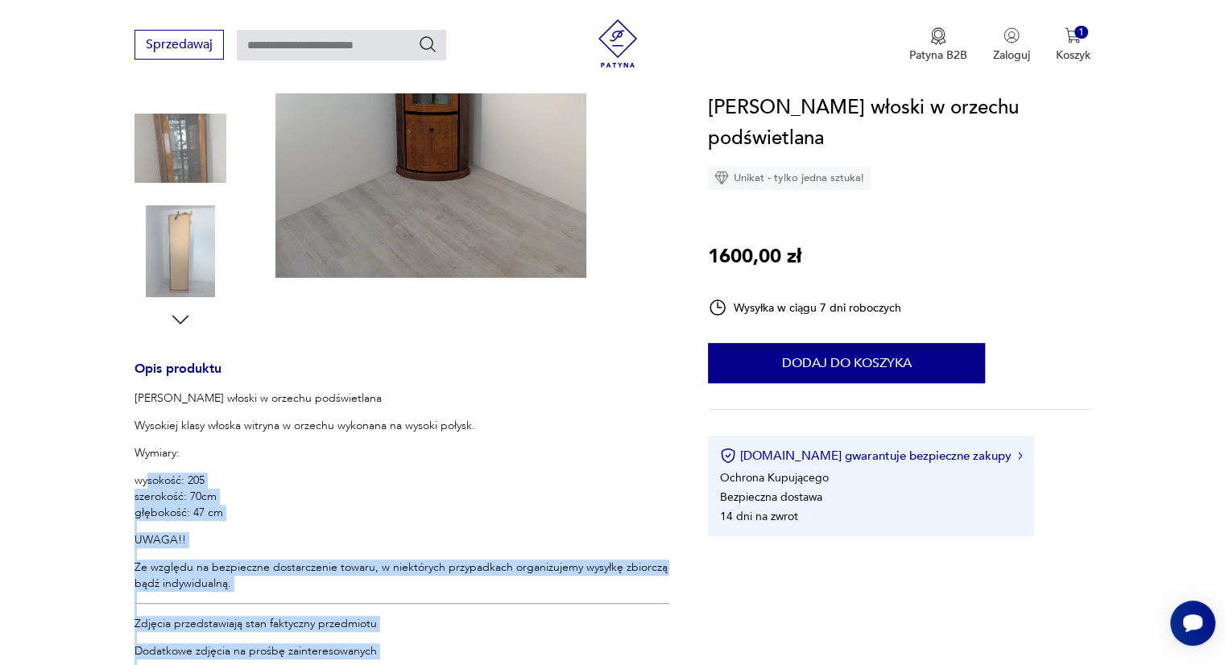
click at [23, 524] on section "Opis produktu Witryna narożna włoski w orzechu podświetlana Wysokiej klasy włos…" at bounding box center [612, 518] width 1225 height 1306
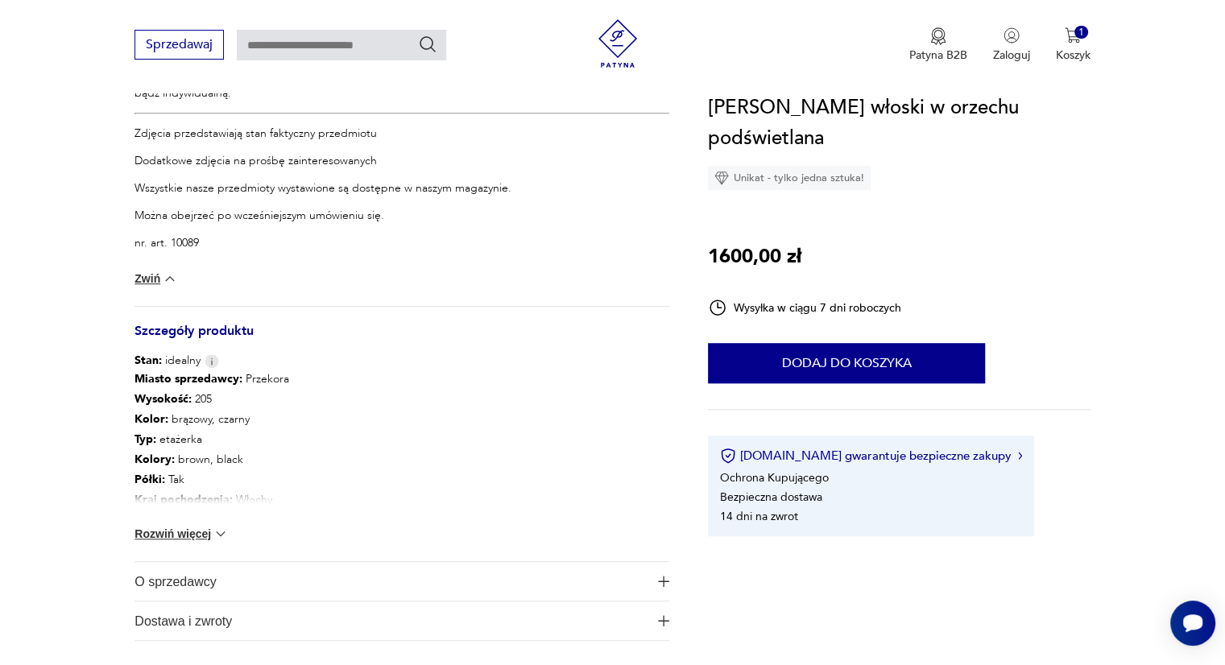
scroll to position [918, 0]
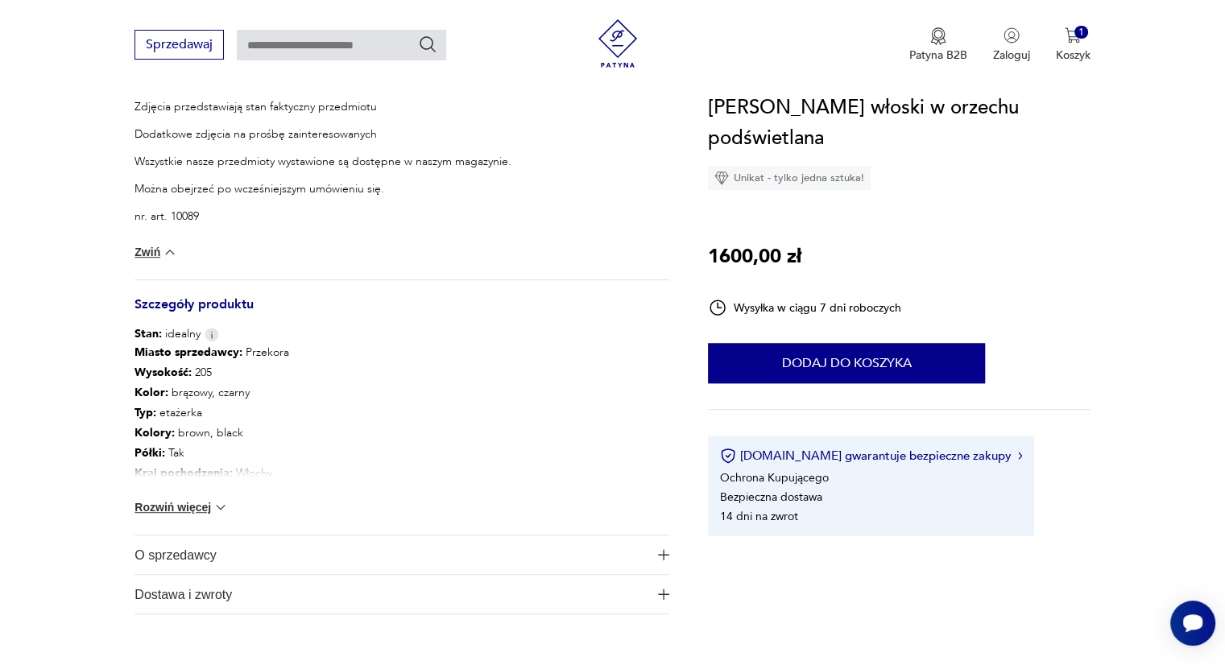
click at [165, 512] on button "Rozwiń więcej" at bounding box center [181, 508] width 93 height 16
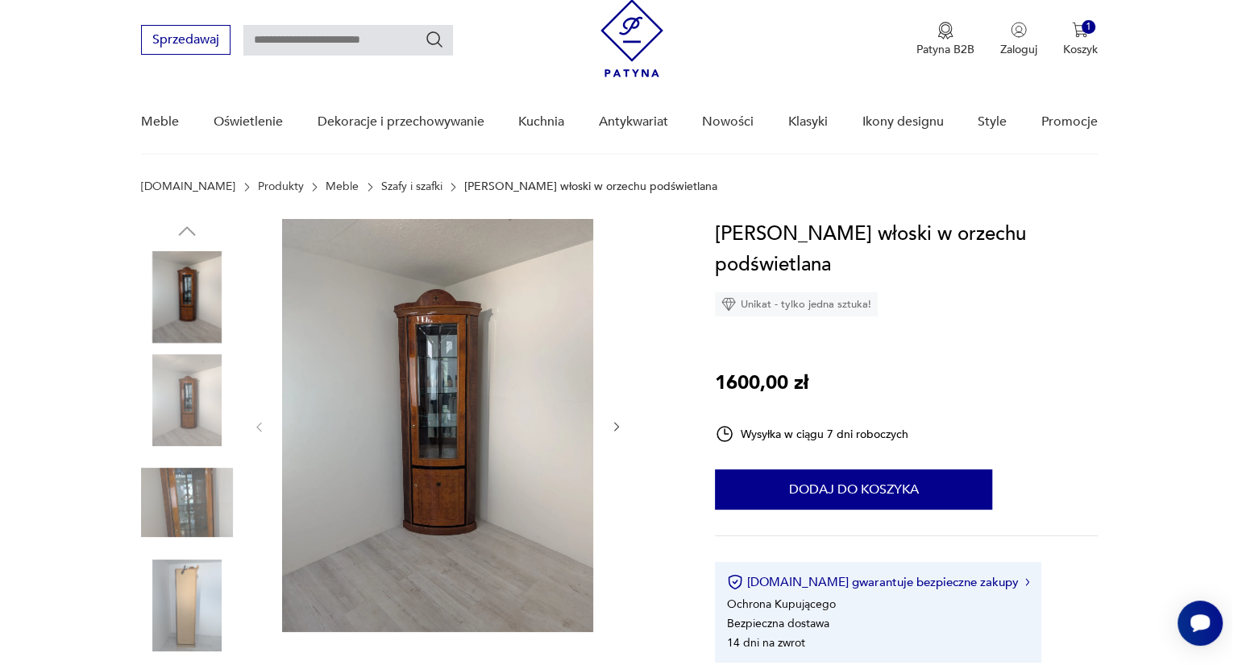
scroll to position [45, 0]
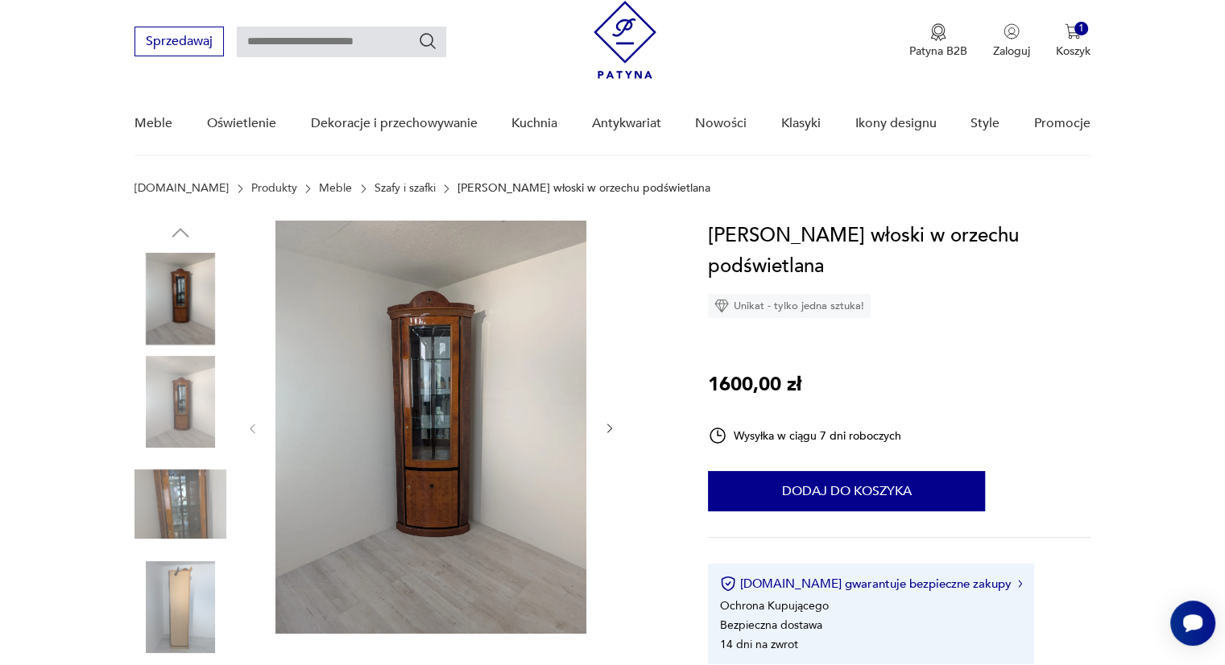
click at [167, 592] on img at bounding box center [181, 608] width 92 height 92
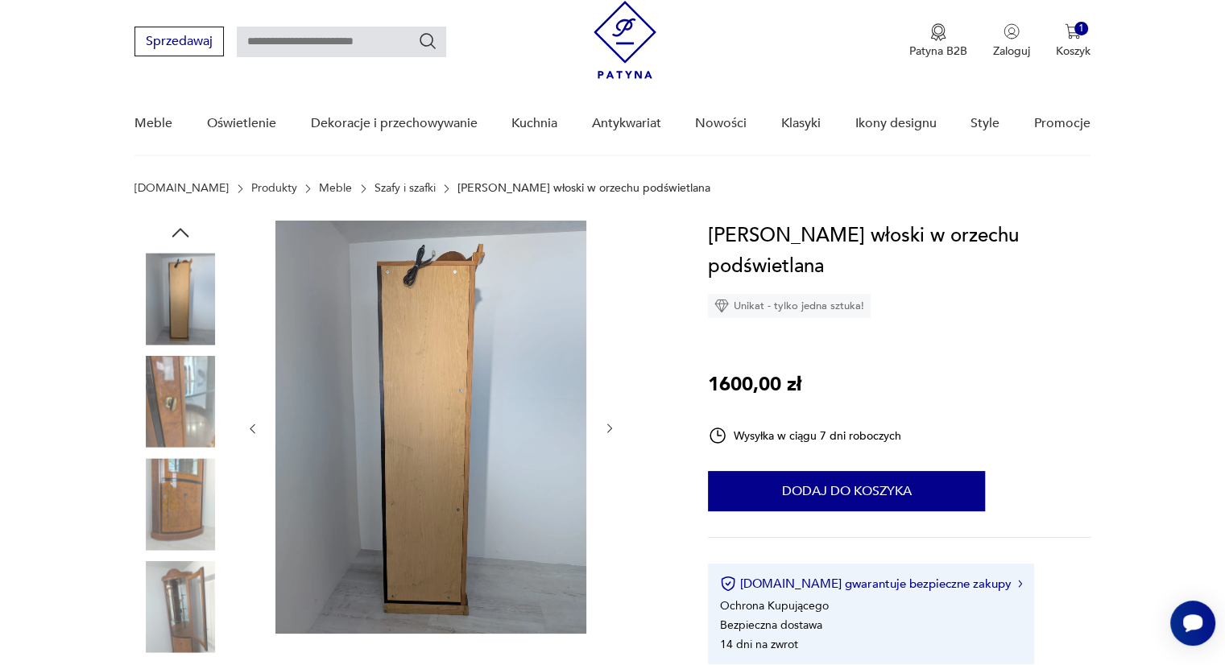
click at [177, 603] on img at bounding box center [181, 608] width 92 height 92
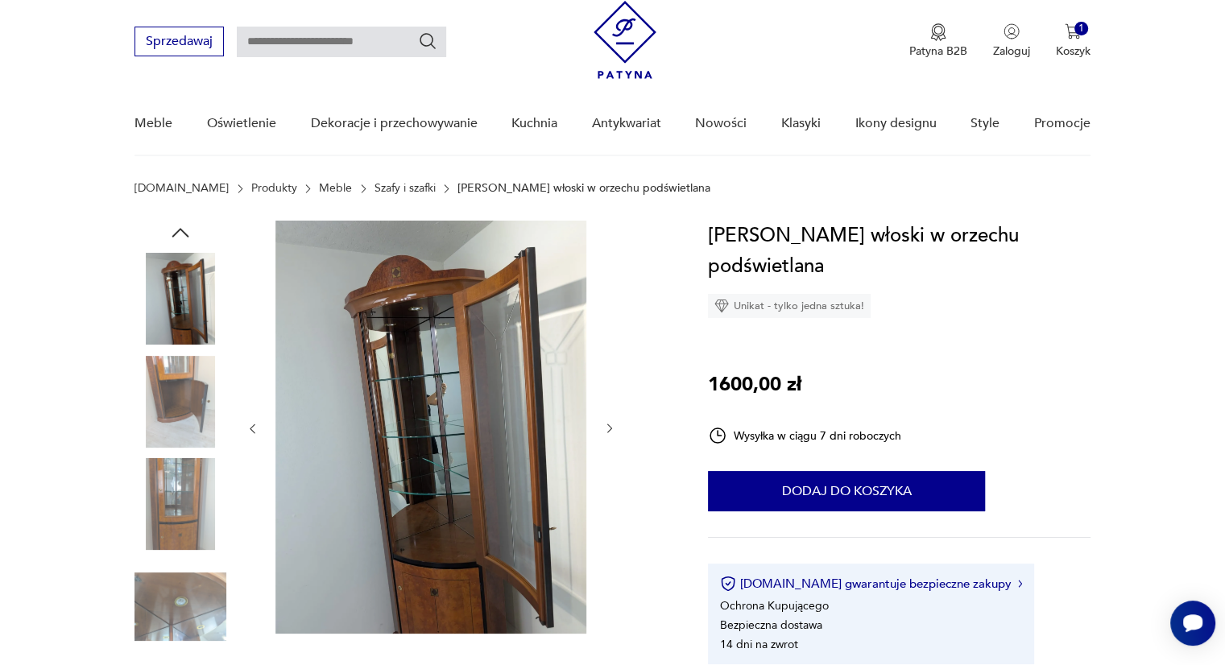
click at [470, 501] on img at bounding box center [431, 427] width 311 height 413
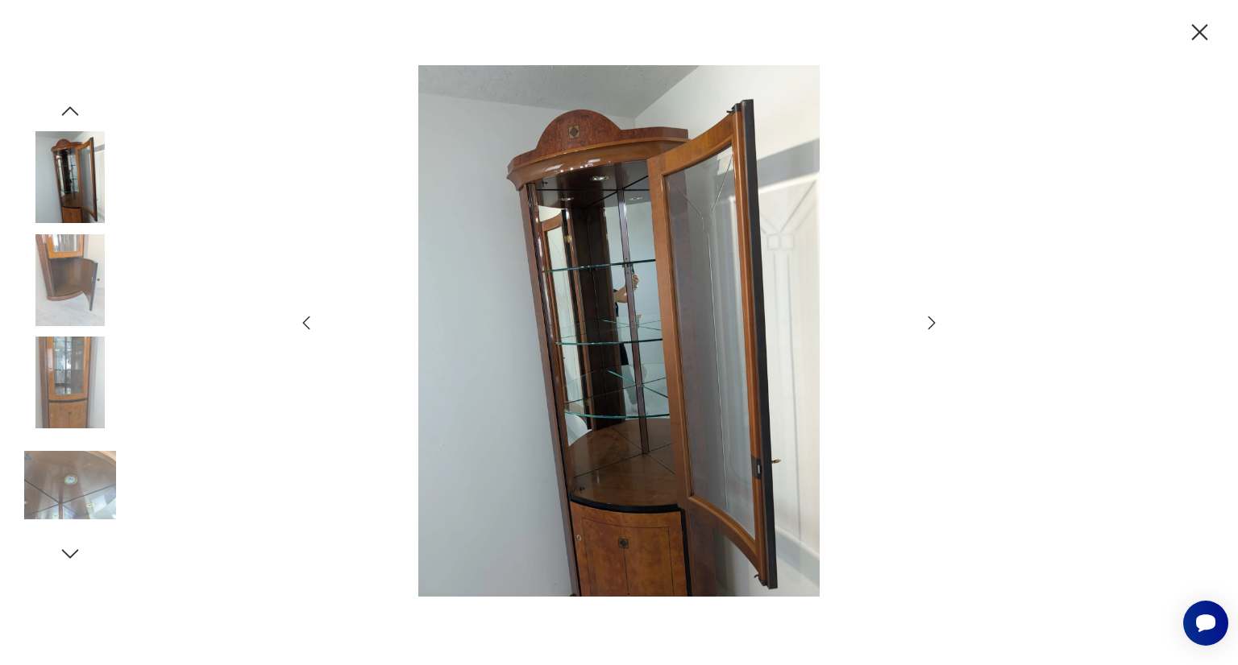
click at [714, 365] on img at bounding box center [619, 331] width 574 height 533
click at [40, 370] on img at bounding box center [70, 383] width 92 height 92
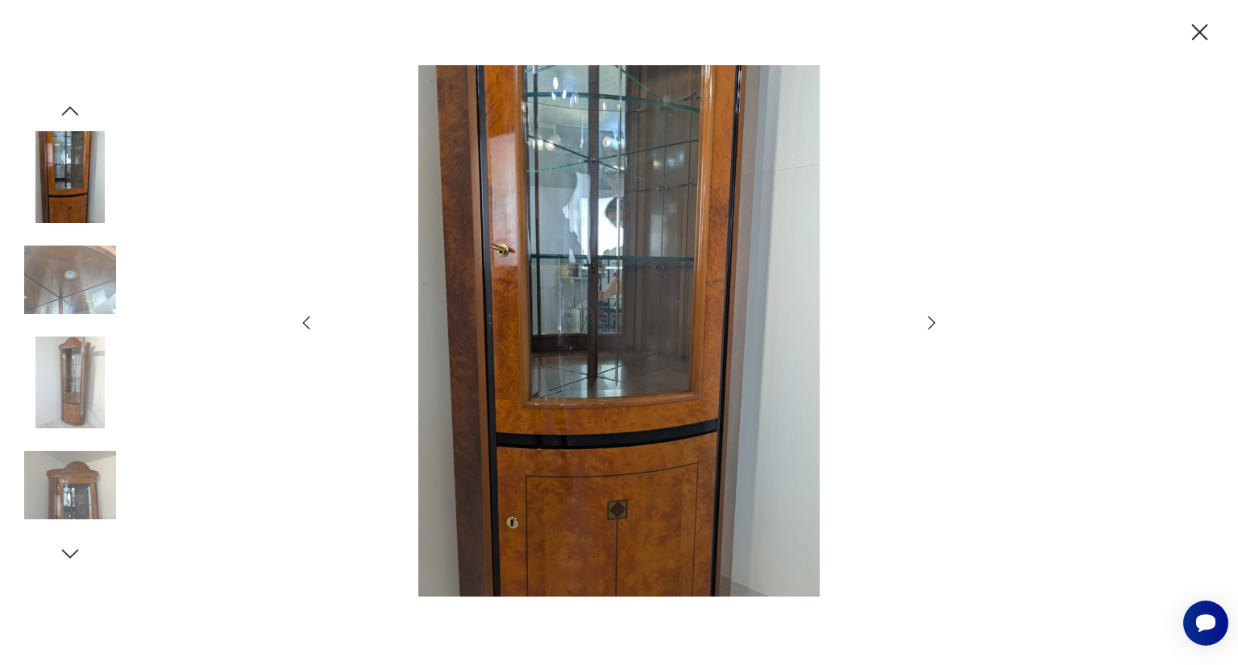
click at [468, 420] on img at bounding box center [619, 331] width 574 height 533
click at [1196, 19] on icon "button" at bounding box center [1199, 33] width 28 height 28
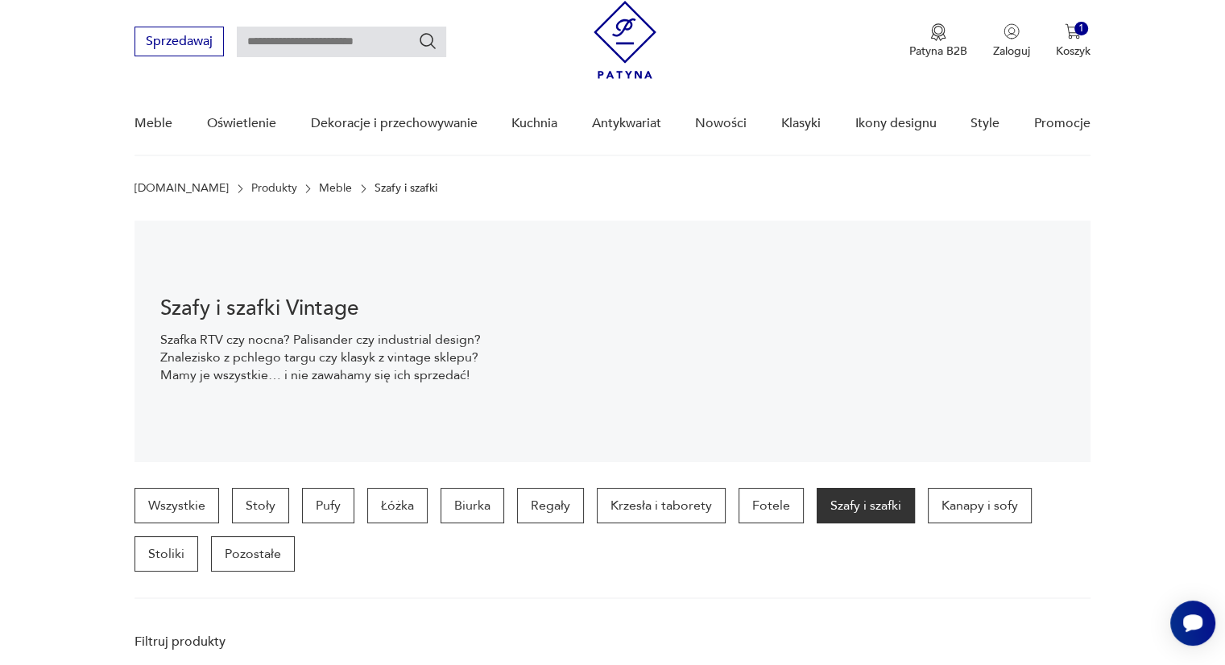
scroll to position [709, 0]
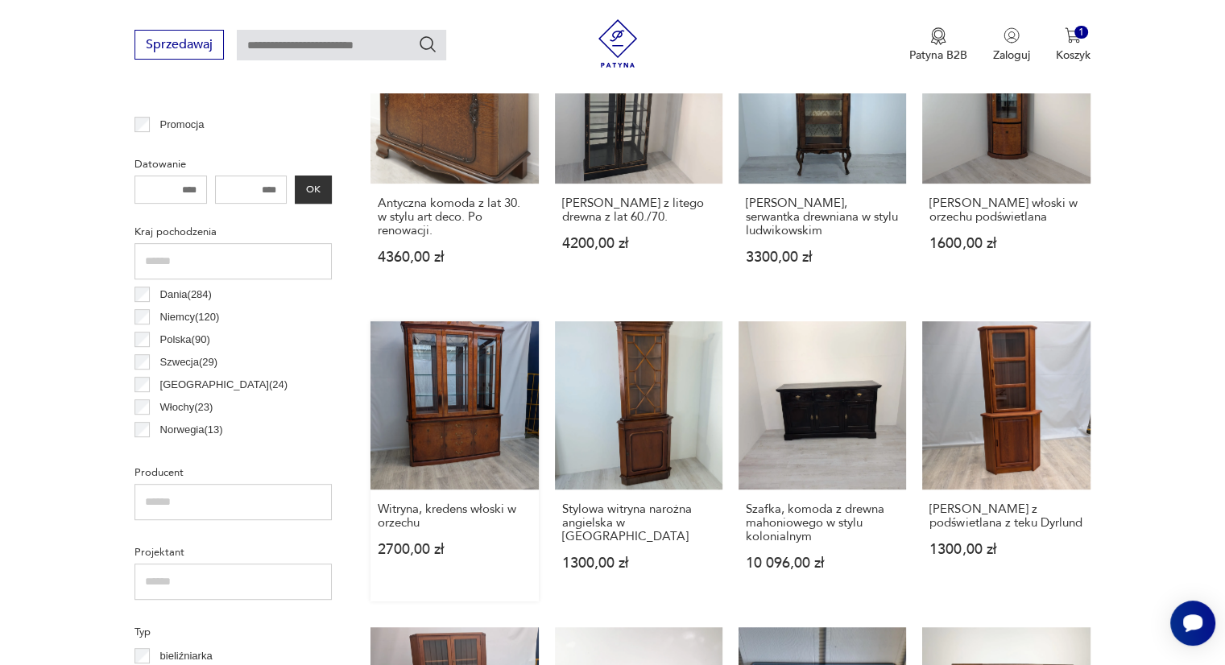
click at [429, 381] on link "Witryna, kredens włoski w orzechu 2700,00 zł" at bounding box center [455, 461] width 168 height 280
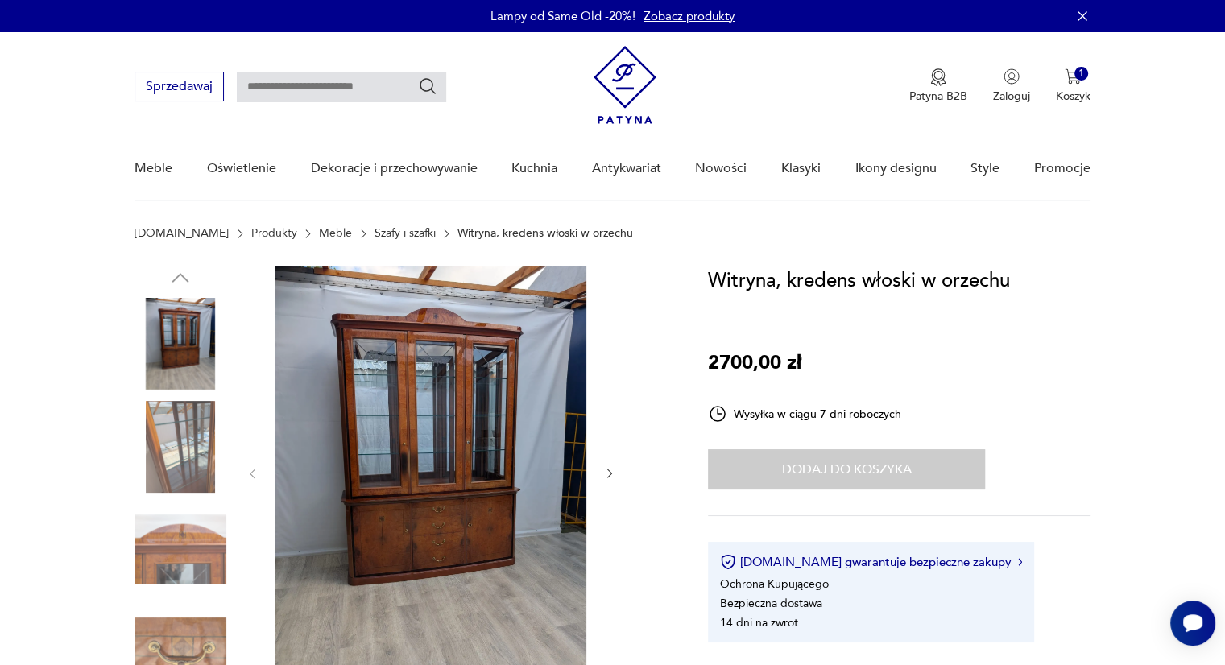
click at [429, 381] on img at bounding box center [431, 472] width 311 height 413
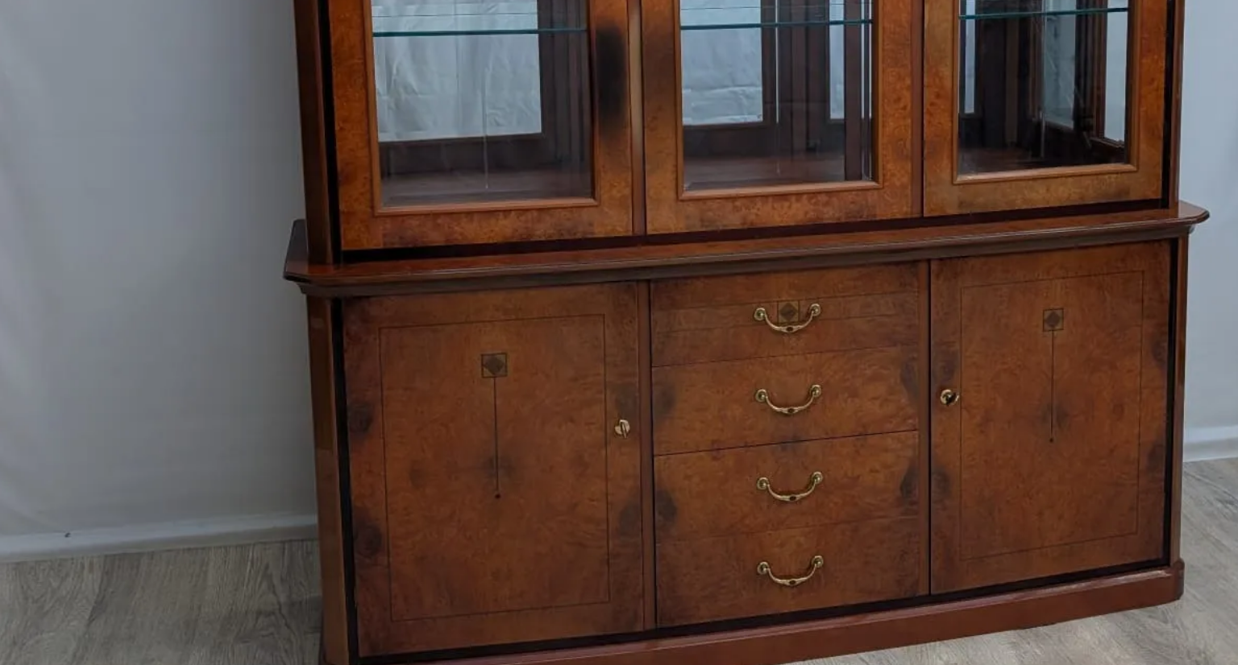
click at [603, 381] on img at bounding box center [619, 331] width 574 height 533
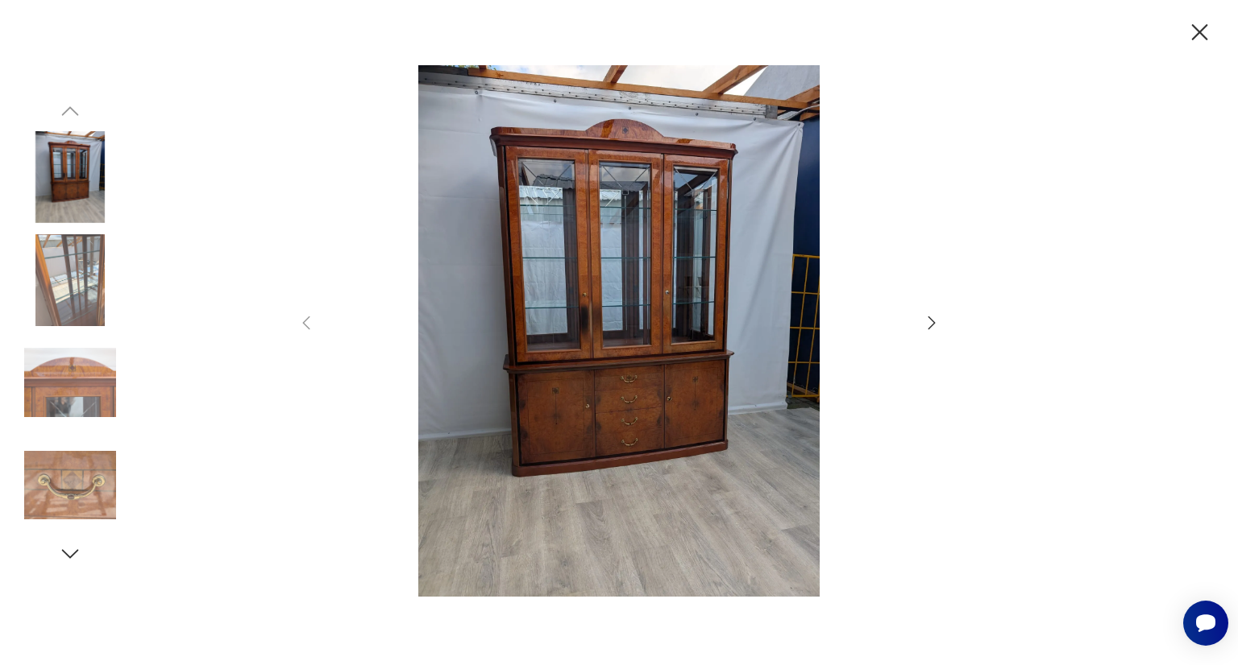
click at [73, 483] on img at bounding box center [70, 486] width 92 height 92
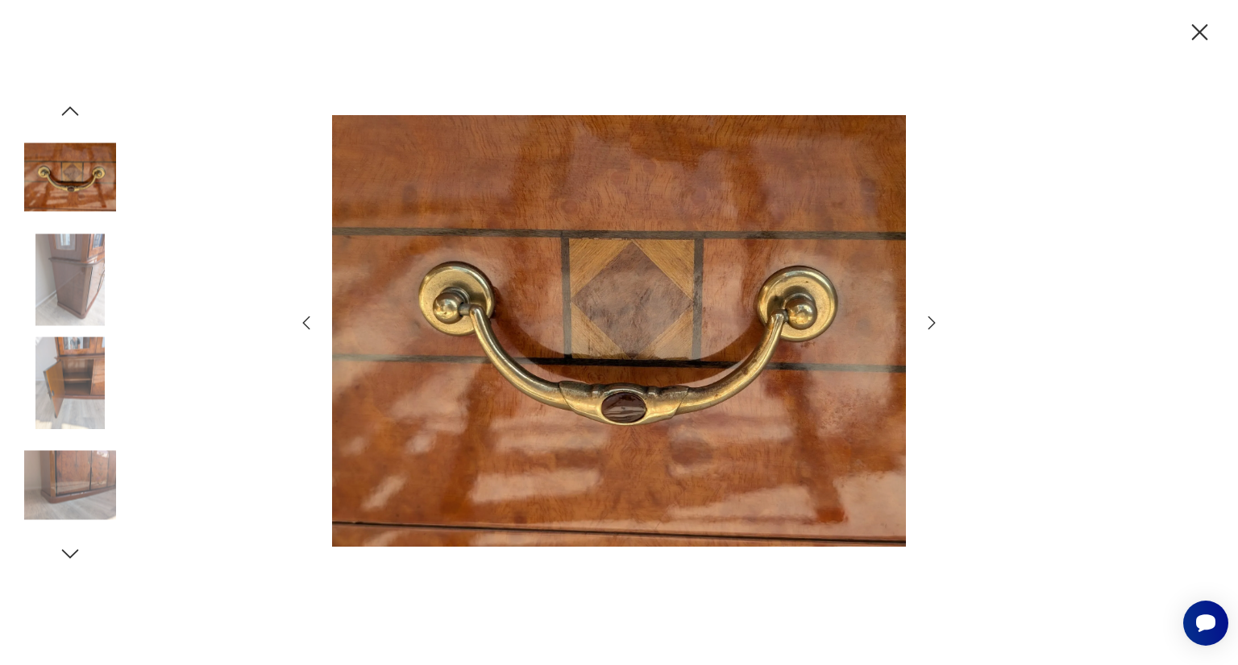
click at [553, 411] on img at bounding box center [619, 331] width 574 height 533
click at [58, 486] on img at bounding box center [70, 486] width 92 height 92
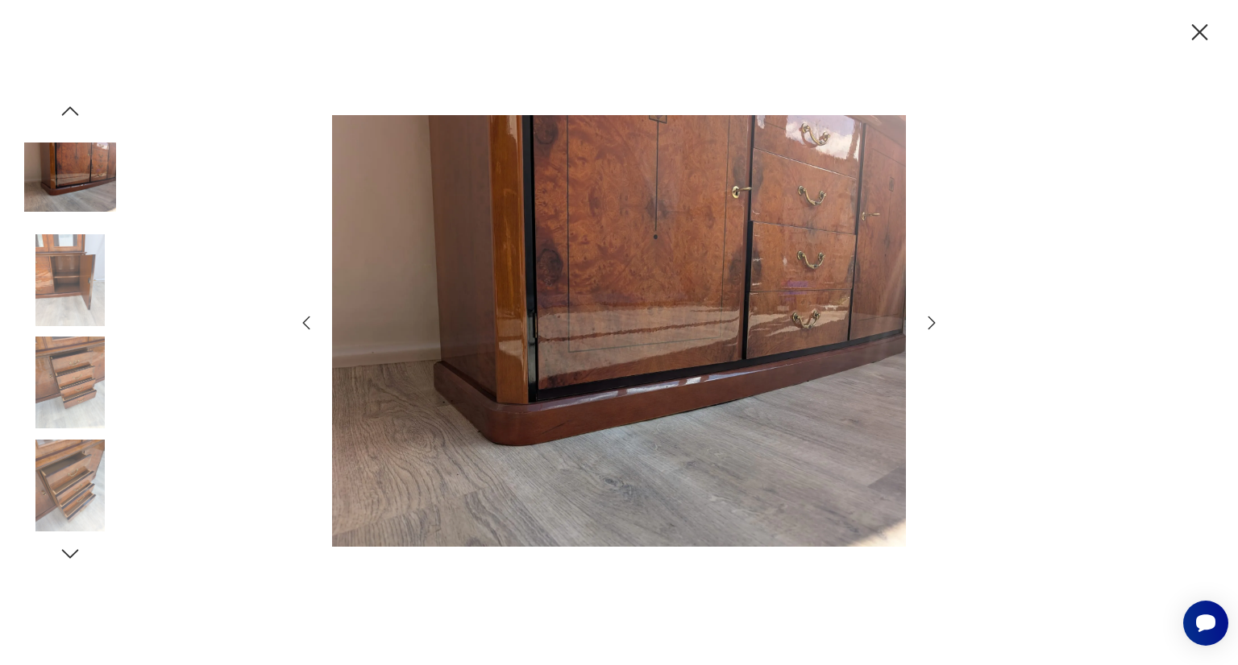
click at [519, 359] on img at bounding box center [619, 331] width 574 height 533
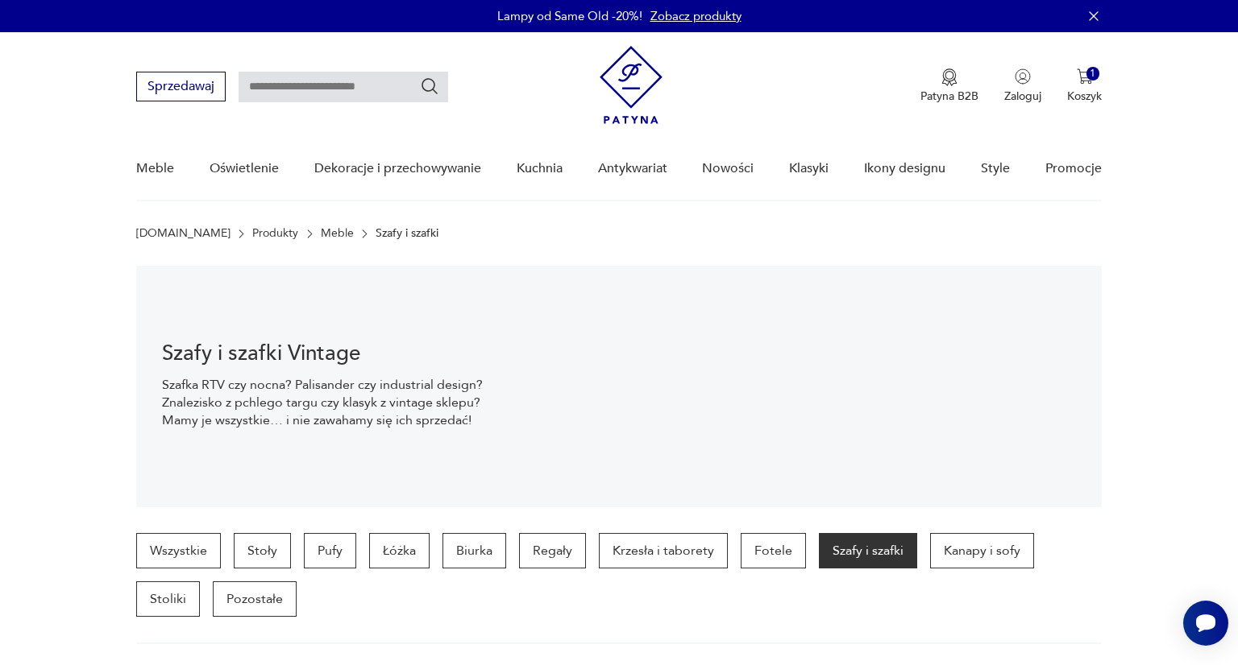
scroll to position [693, 0]
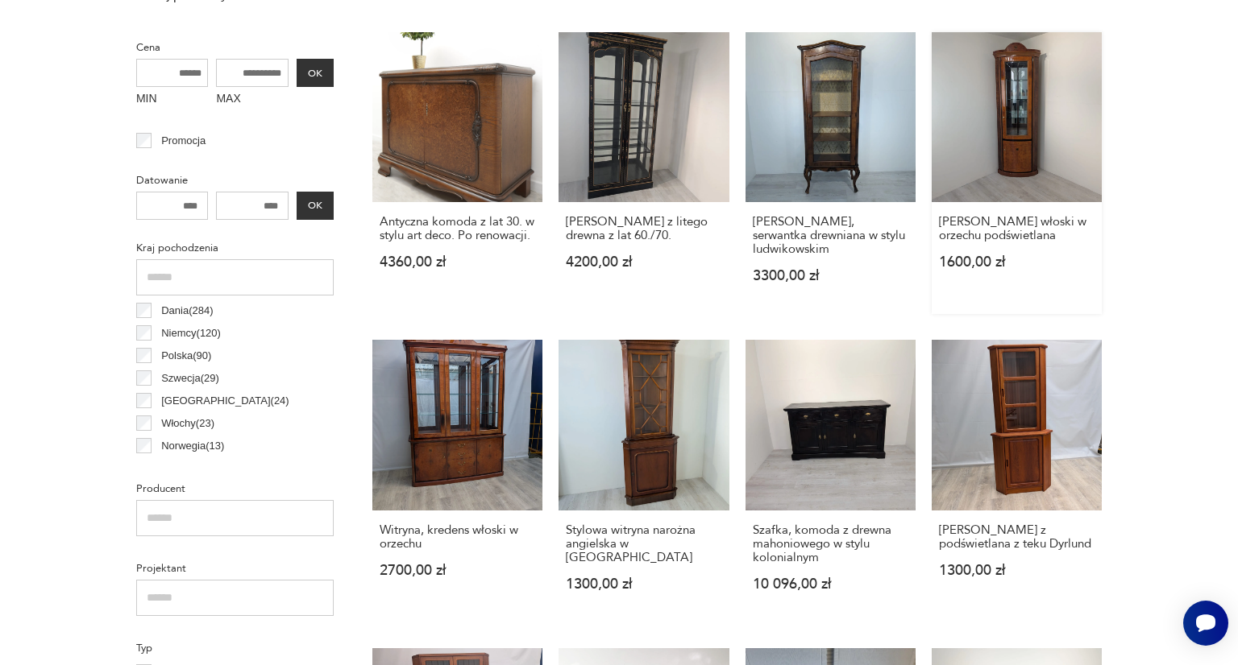
click at [1030, 131] on link "Witryna narożna włoski w orzechu podświetlana 1600,00 zł" at bounding box center [1016, 173] width 170 height 282
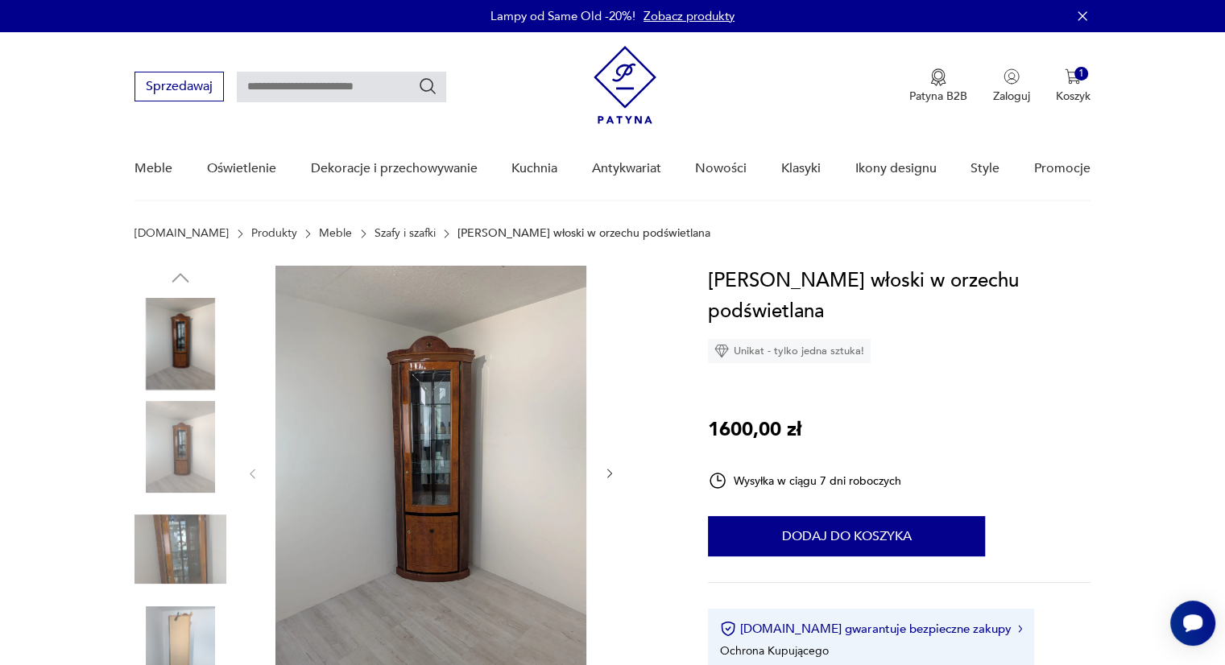
click at [164, 639] on img at bounding box center [181, 653] width 92 height 92
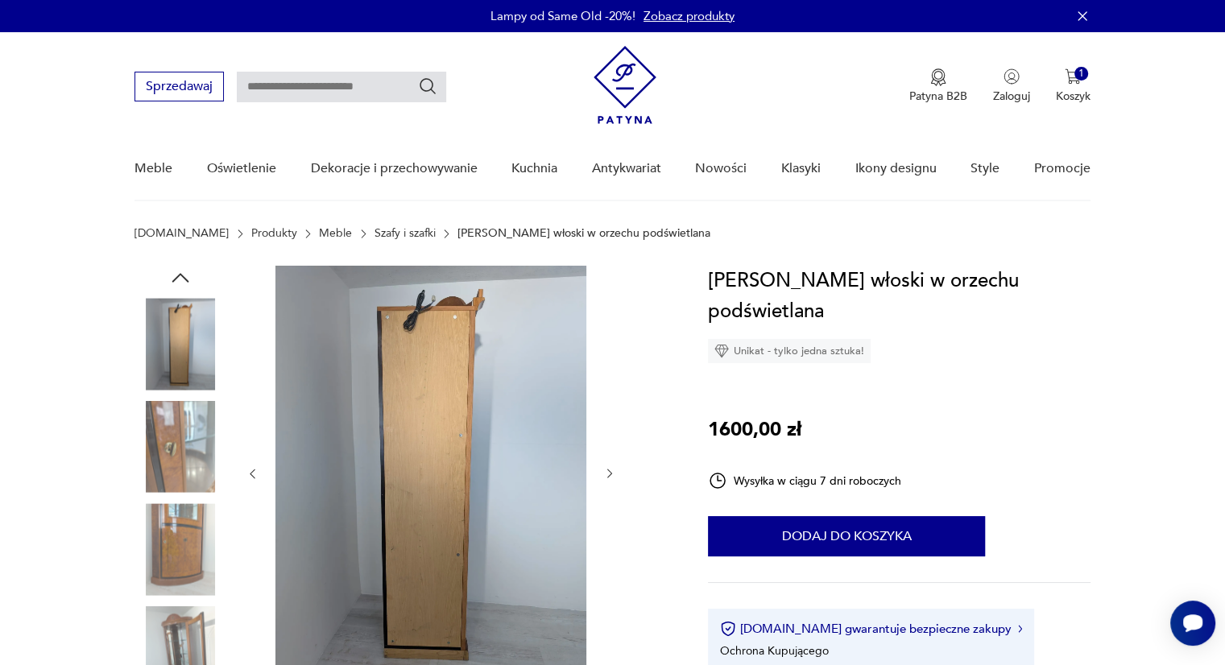
click at [403, 464] on img at bounding box center [431, 472] width 311 height 413
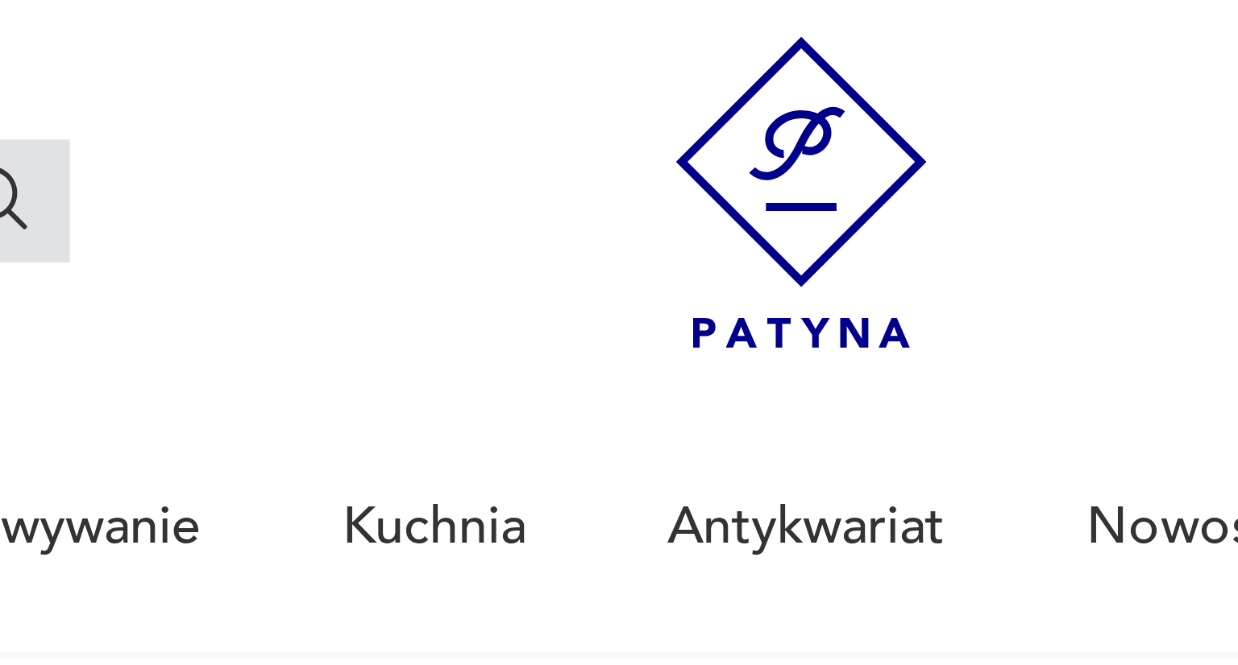
scroll to position [691, 0]
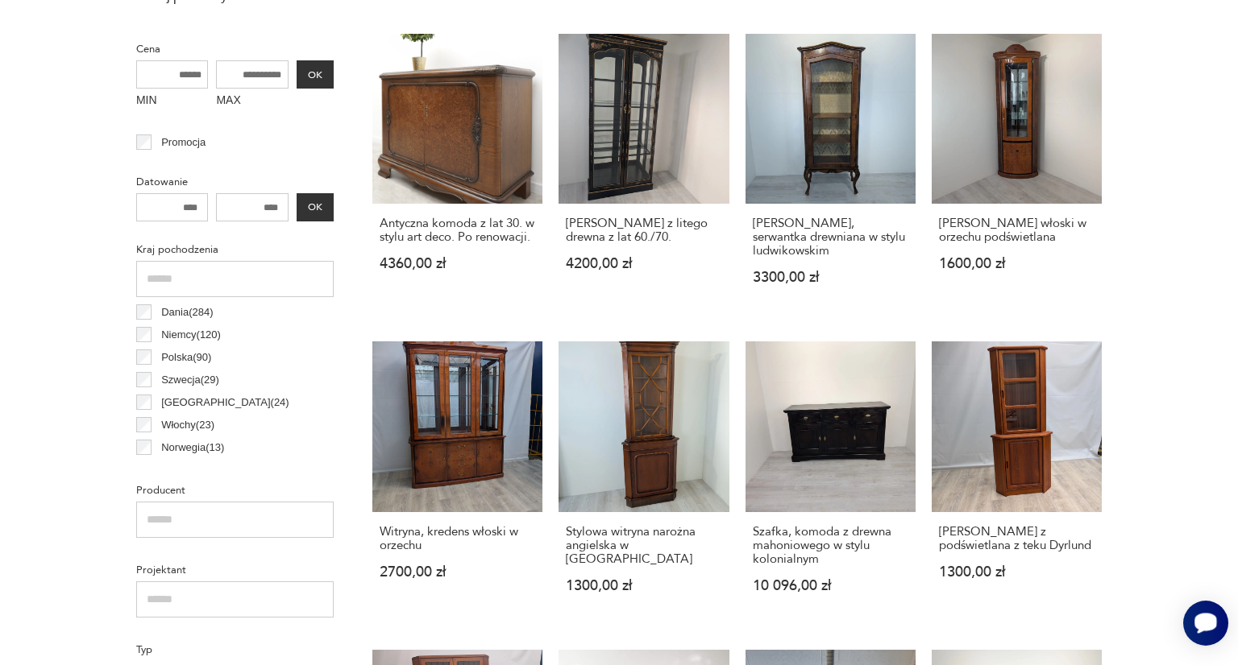
click at [1194, 621] on icon "Otwórz czat Smartsupp" at bounding box center [1205, 623] width 23 height 20
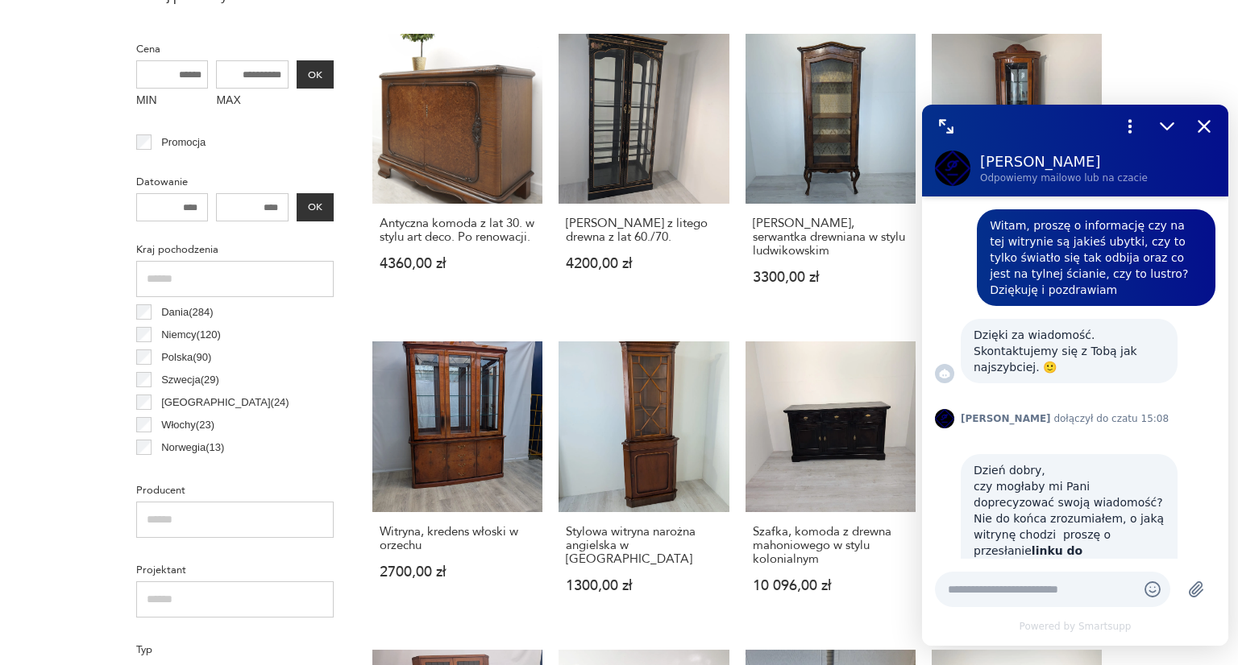
scroll to position [869, 0]
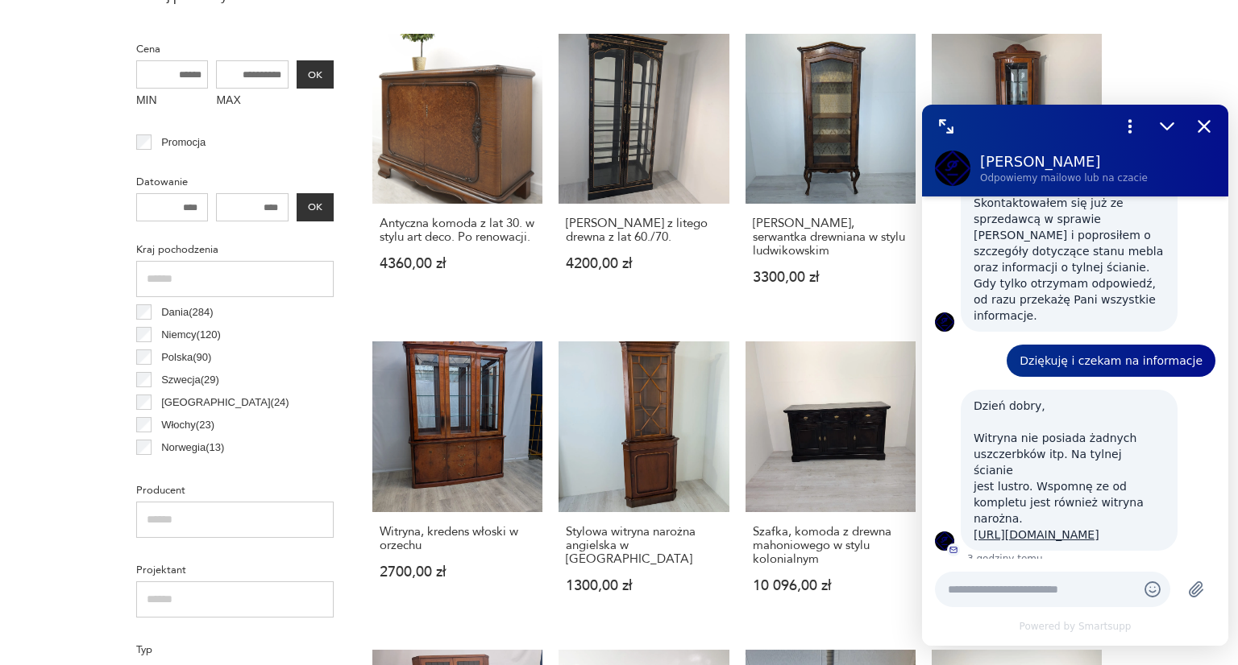
click at [973, 591] on textarea at bounding box center [1035, 590] width 177 height 16
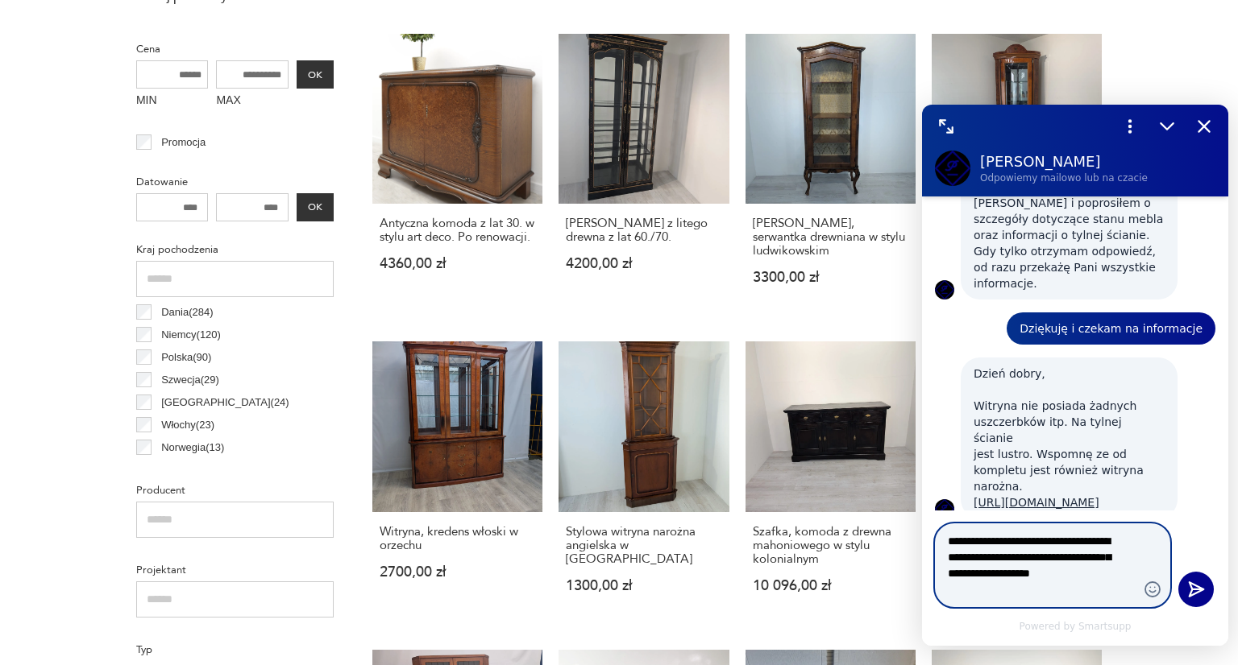
scroll to position [918, 0]
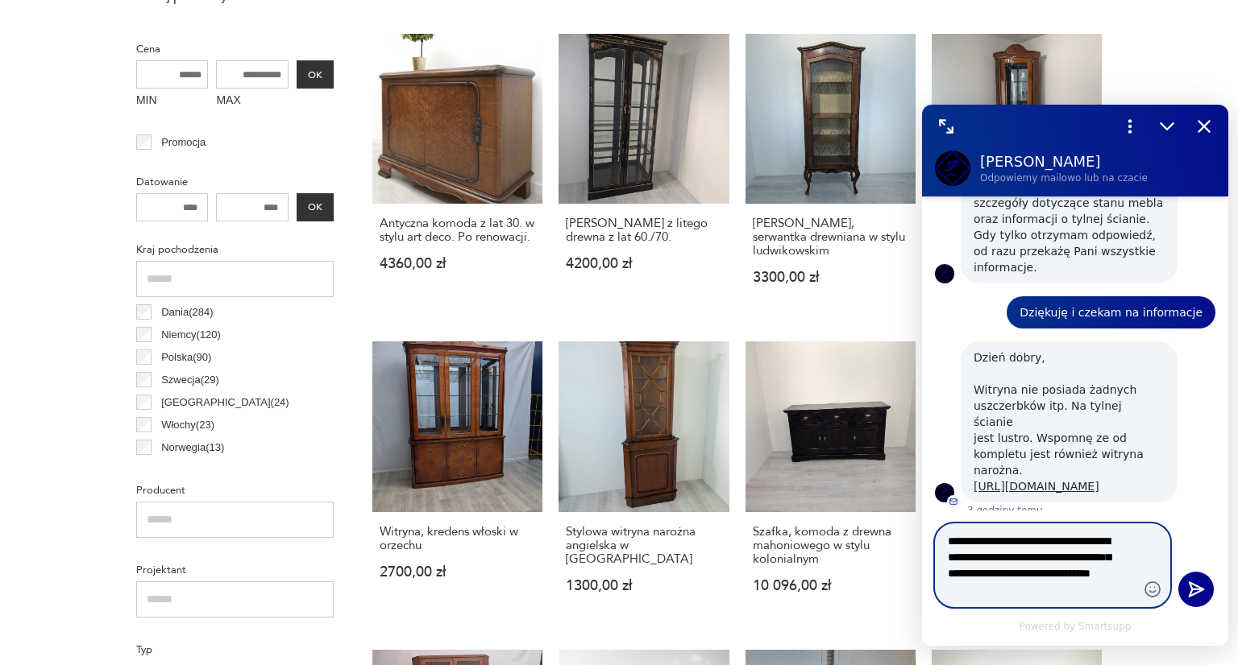
click at [1078, 569] on textarea "**********" at bounding box center [1035, 565] width 177 height 64
click at [1112, 565] on textarea "**********" at bounding box center [1035, 565] width 177 height 64
click at [1112, 578] on textarea "**********" at bounding box center [1035, 565] width 177 height 64
click at [1097, 540] on textarea "**********" at bounding box center [1035, 557] width 177 height 81
click at [952, 557] on textarea "**********" at bounding box center [1035, 557] width 177 height 81
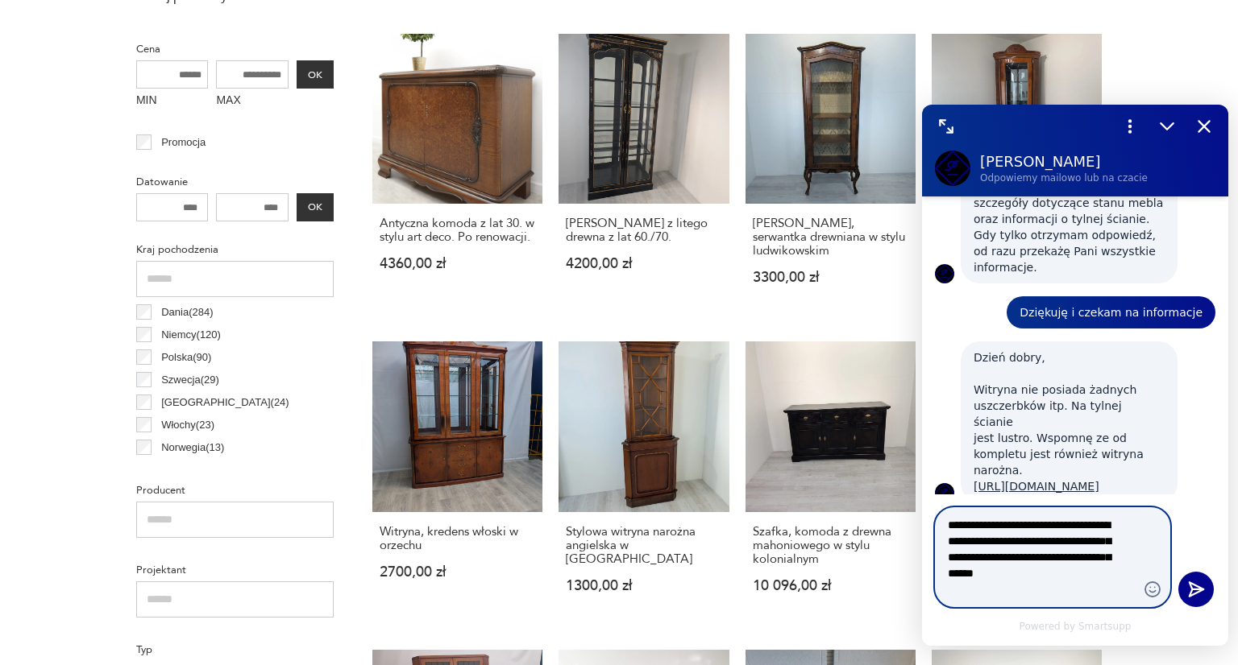
click at [1088, 591] on textarea "**********" at bounding box center [1035, 557] width 177 height 81
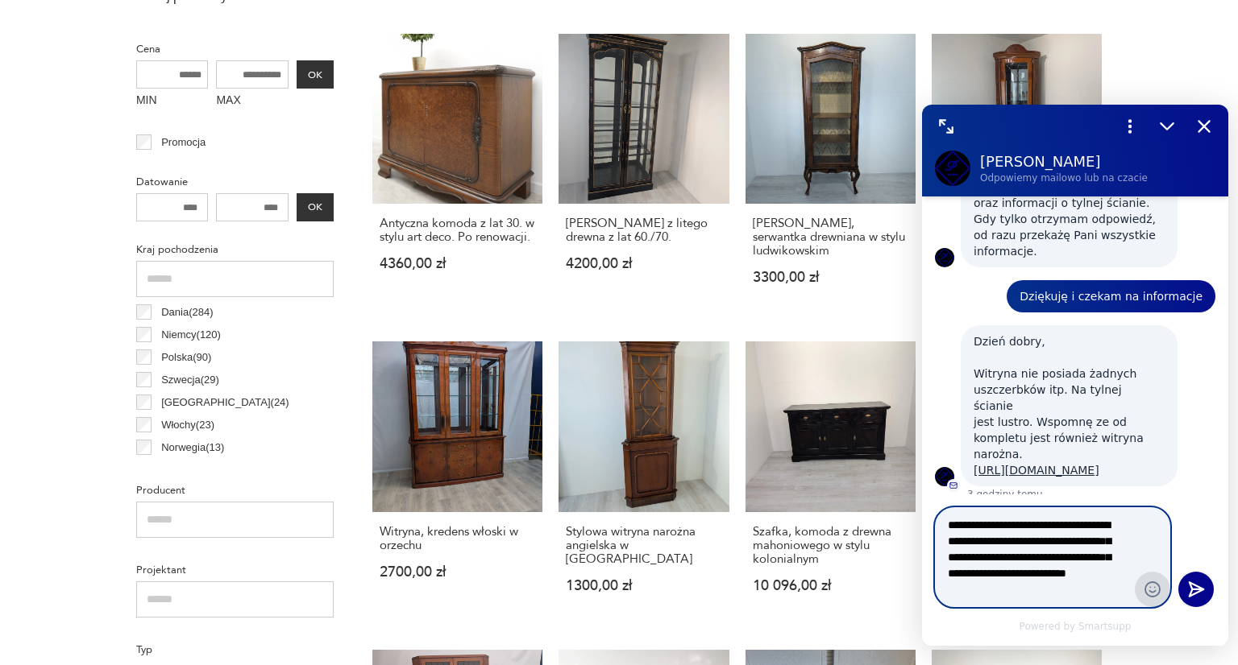
type textarea "**********"
click at [1150, 597] on circle "Emoji" at bounding box center [1152, 590] width 15 height 15
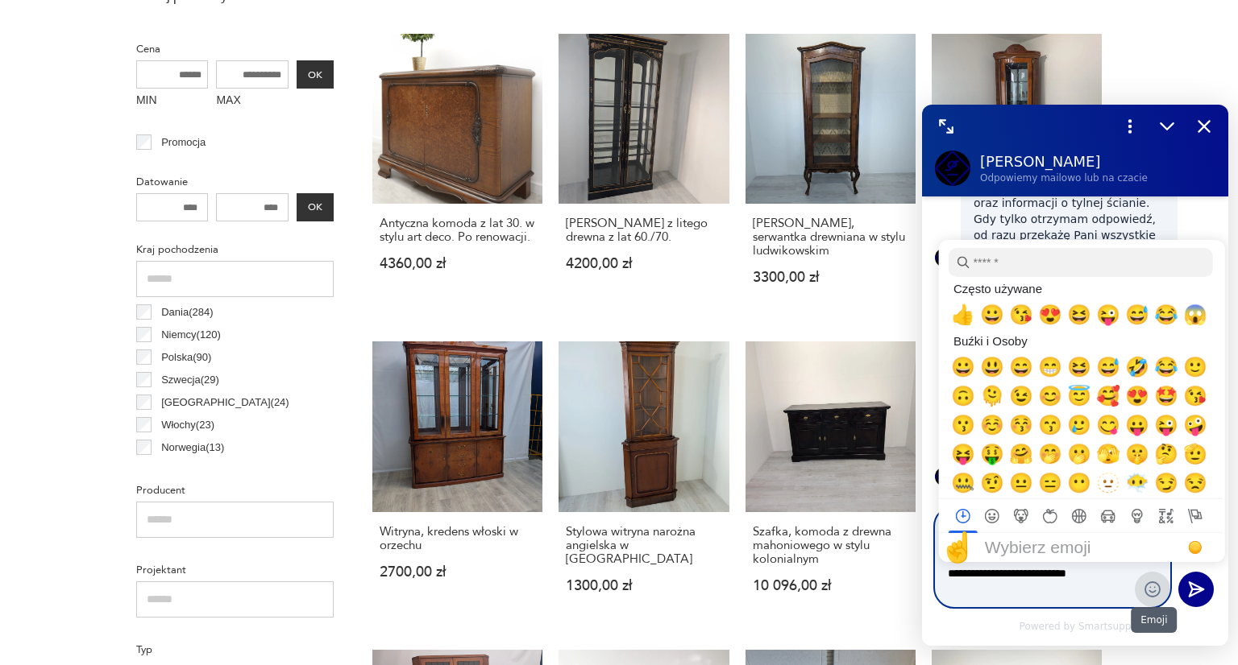
click at [1150, 597] on circle "Emoji" at bounding box center [1152, 590] width 15 height 15
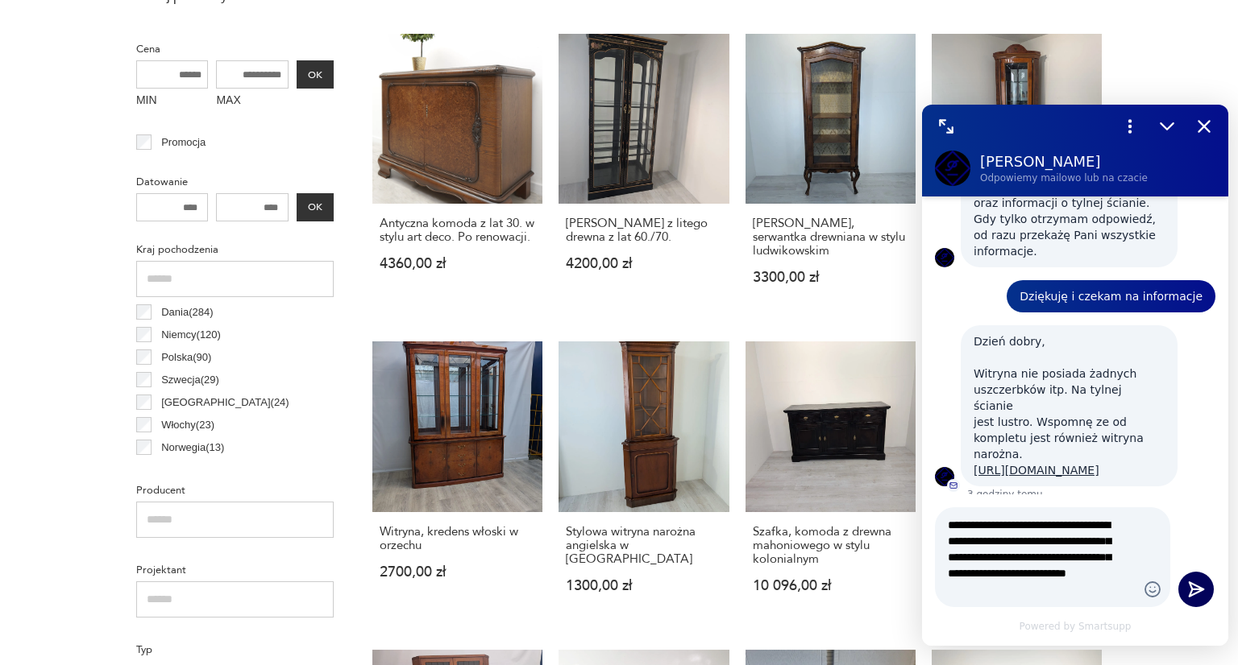
click at [1187, 591] on icon "Wyślij" at bounding box center [1195, 589] width 21 height 21
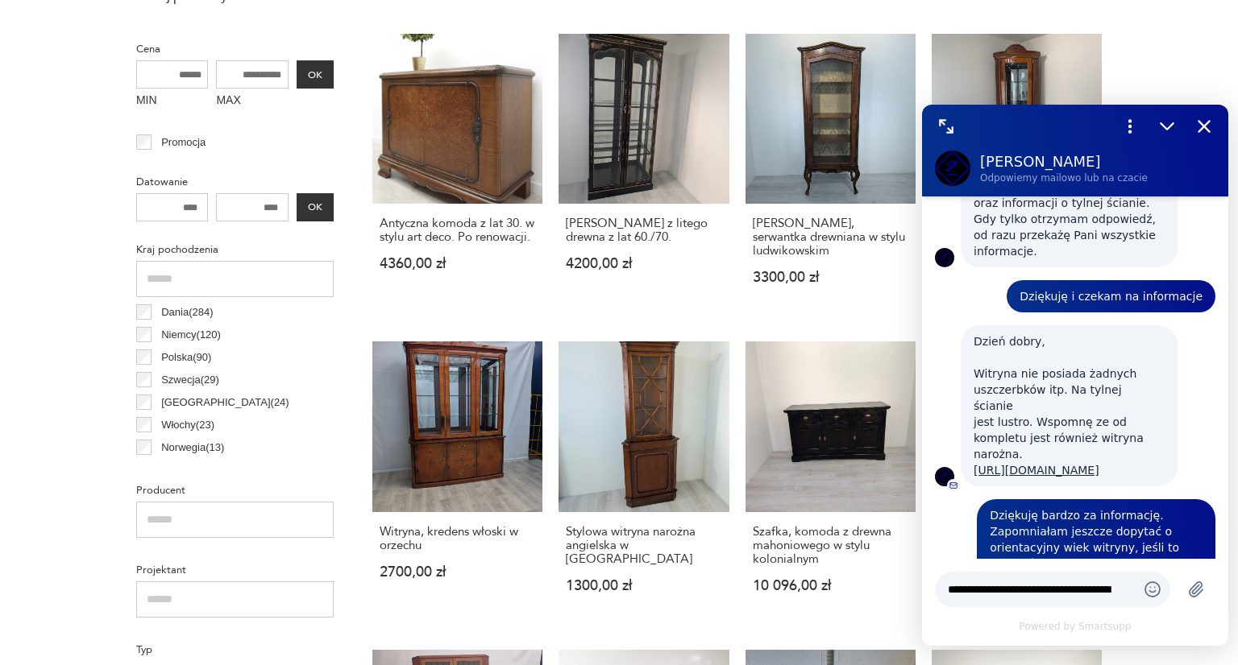
scroll to position [979, 0]
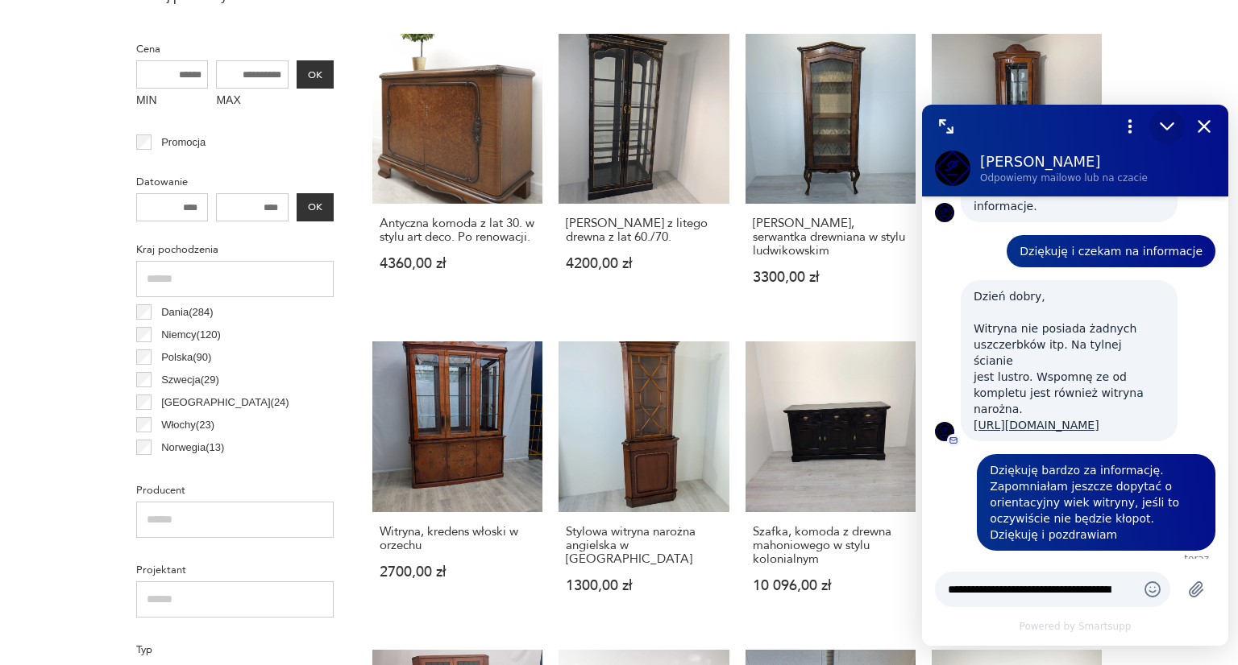
click at [1168, 126] on icon "Zmniejsz" at bounding box center [1166, 126] width 12 height 6
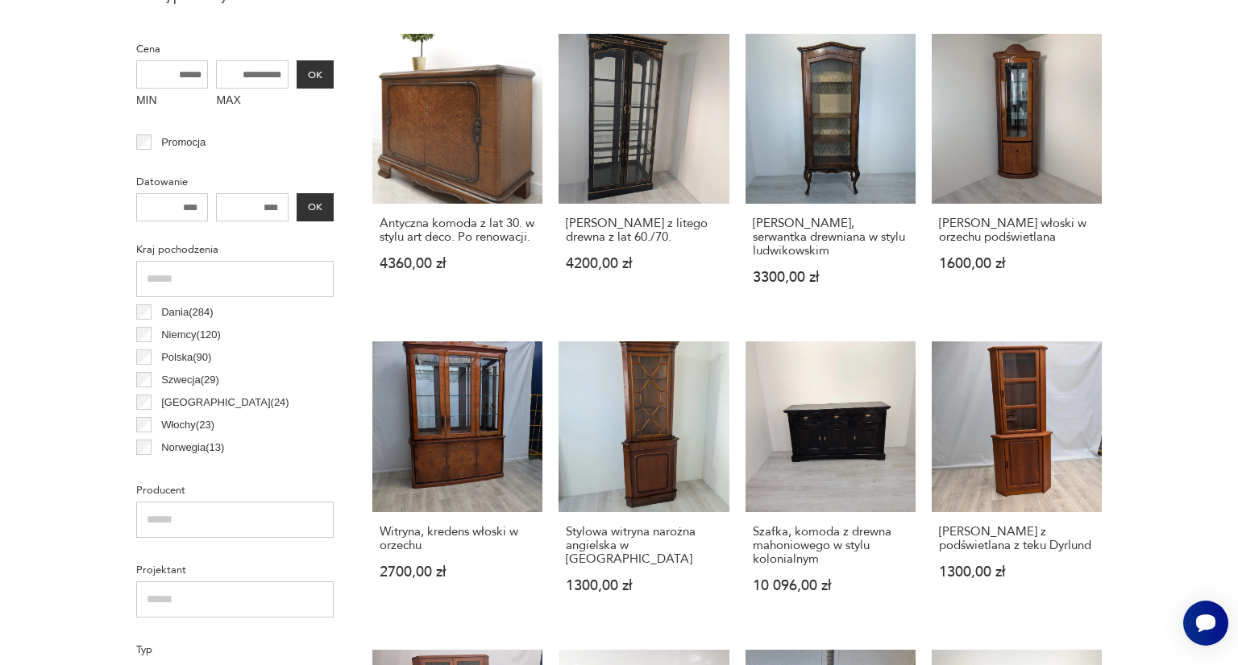
scroll to position [0, 0]
